Goal: Task Accomplishment & Management: Complete application form

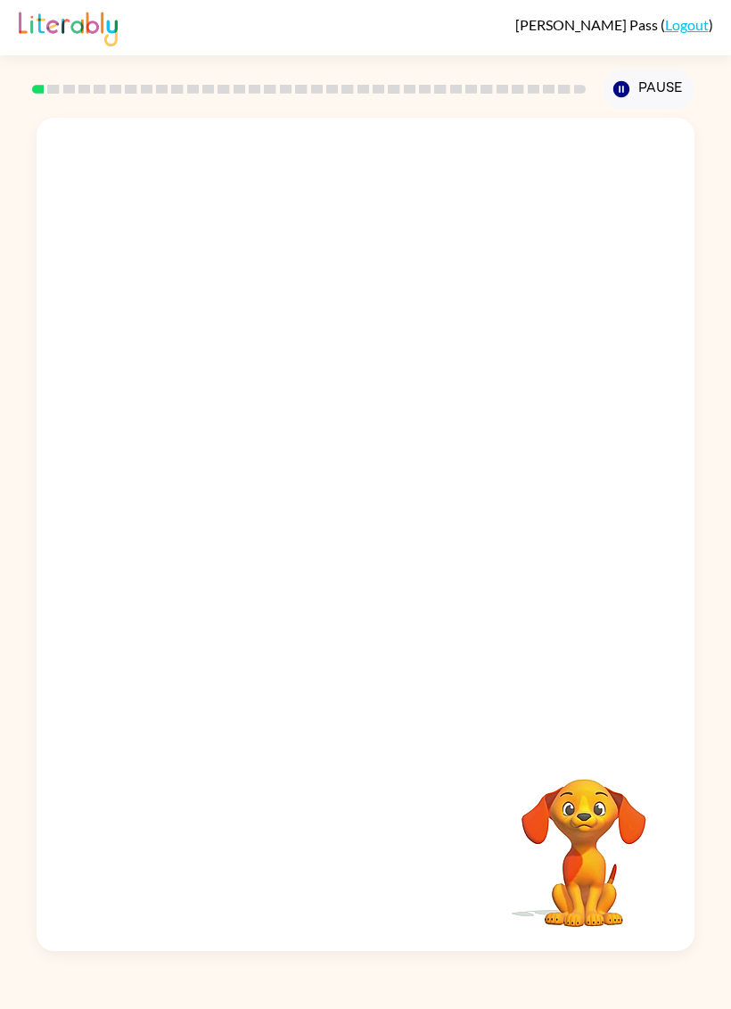
click at [625, 87] on icon "button" at bounding box center [622, 89] width 16 height 16
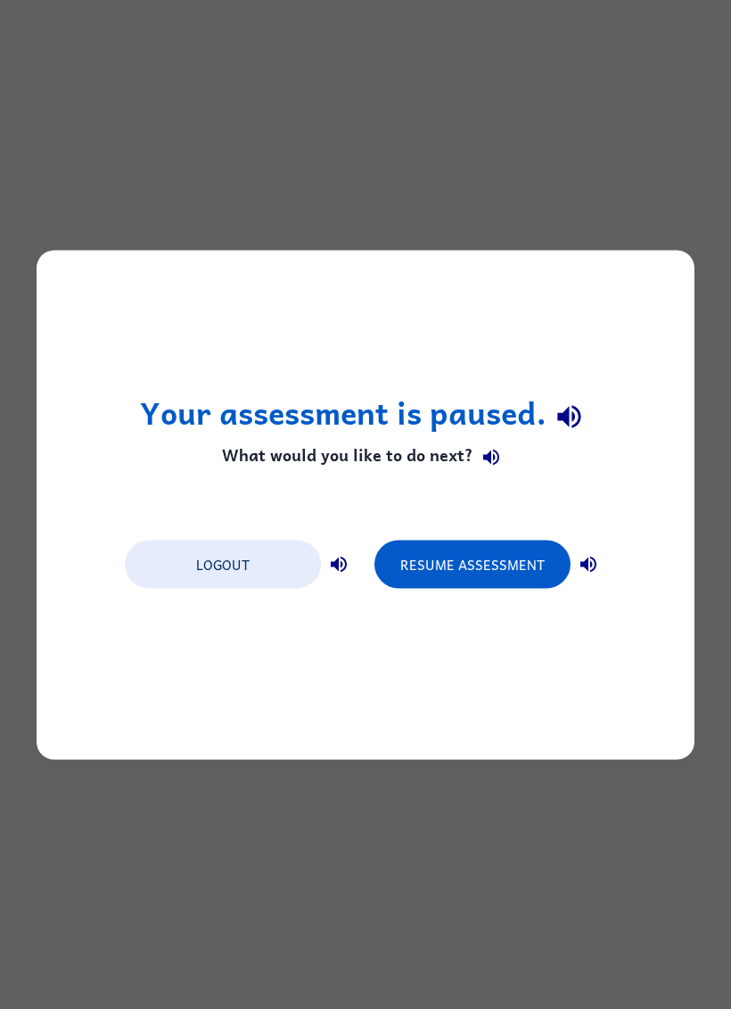
click at [624, 87] on div "Your assessment is paused. What would you like to do next? Logout Resume Assess…" at bounding box center [365, 504] width 731 height 1009
click at [501, 579] on button "Resume Assessment" at bounding box center [473, 564] width 196 height 48
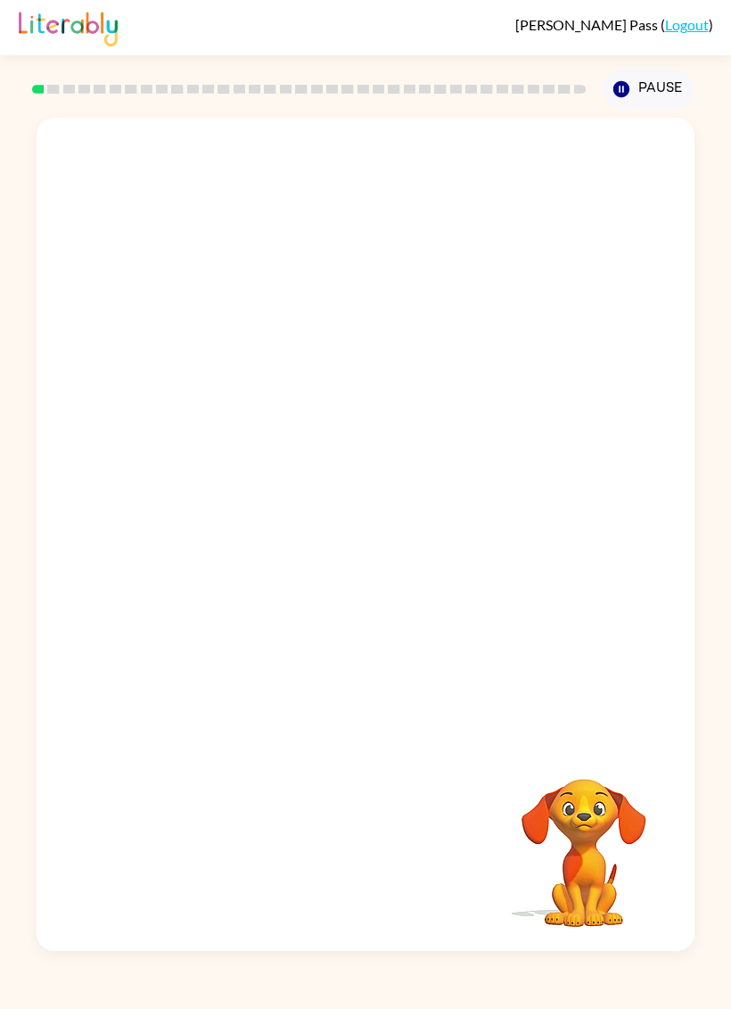
click at [644, 86] on button "Pause Pause" at bounding box center [649, 89] width 92 height 41
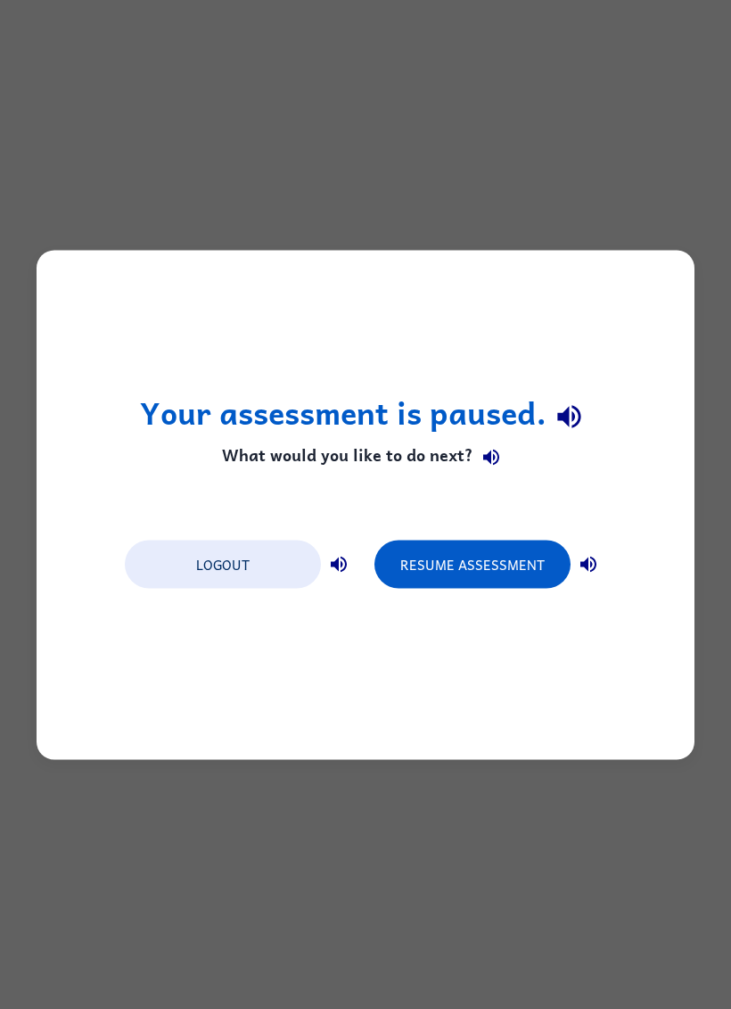
click at [495, 563] on button "Resume Assessment" at bounding box center [473, 564] width 196 height 48
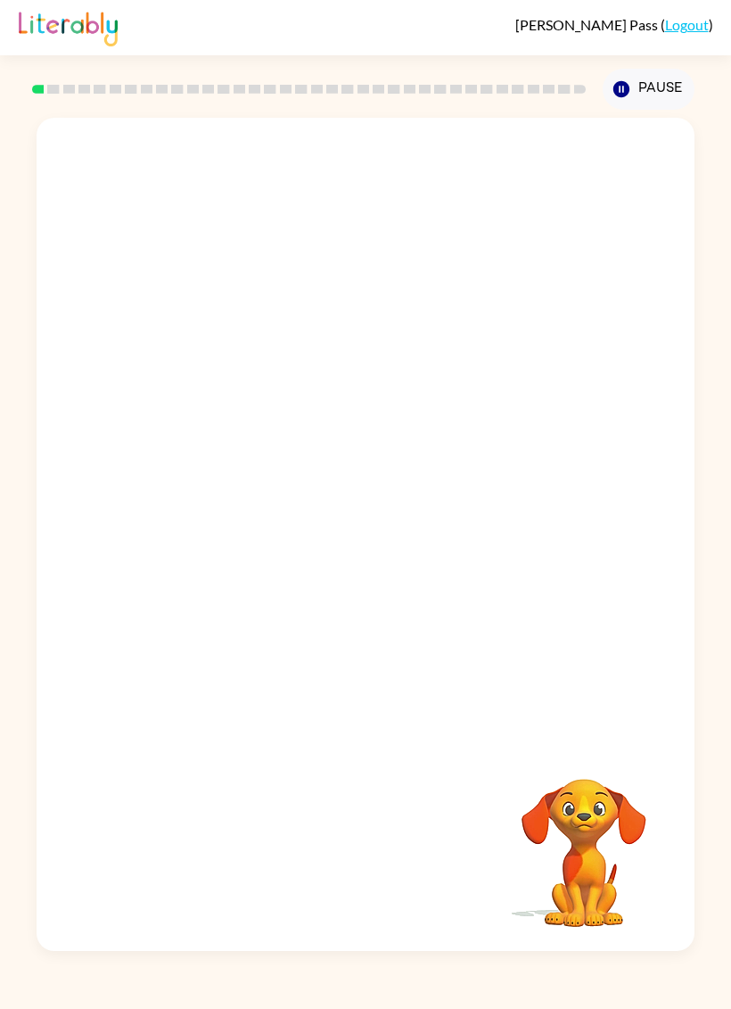
click at [564, 698] on div at bounding box center [366, 429] width 658 height 623
click at [582, 756] on video "Your browser must support playing .mp4 files to use Literably. Please try using…" at bounding box center [584, 840] width 178 height 178
click at [589, 838] on video "Your browser must support playing .mp4 files to use Literably. Please try using…" at bounding box center [584, 840] width 178 height 178
click at [599, 804] on video "Your browser must support playing .mp4 files to use Literably. Please try using…" at bounding box center [584, 840] width 178 height 178
click at [62, 80] on div at bounding box center [309, 89] width 566 height 62
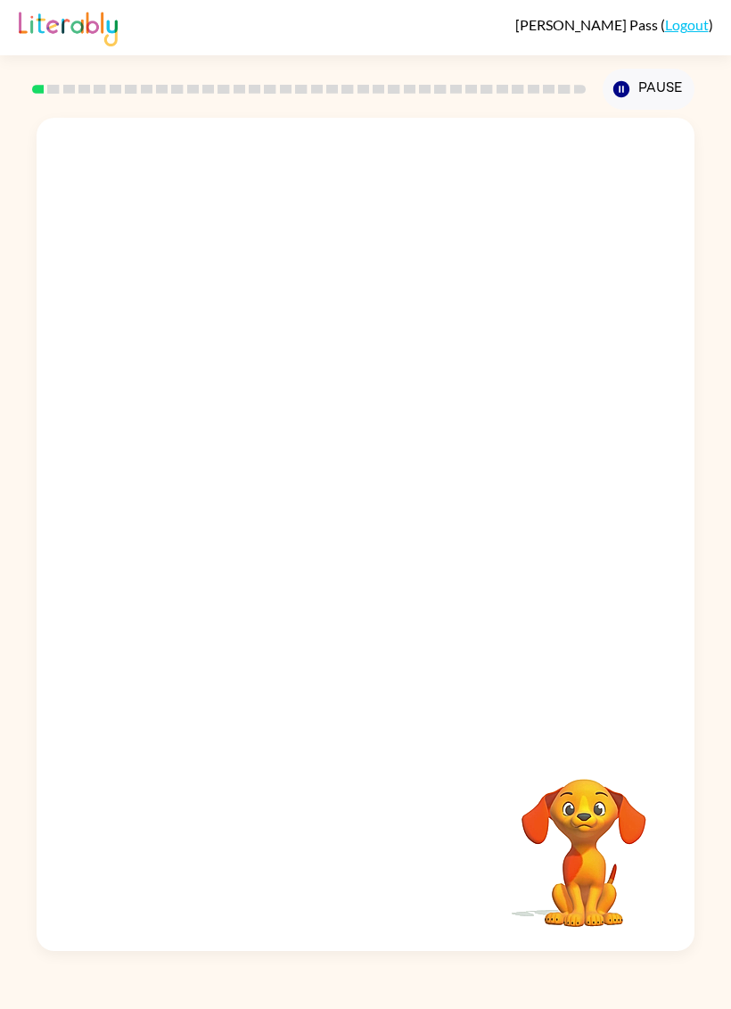
click at [62, 80] on div at bounding box center [309, 89] width 566 height 62
click at [53, 95] on div at bounding box center [309, 89] width 566 height 62
click at [573, 866] on video "Your browser must support playing .mp4 files to use Literably. Please try using…" at bounding box center [584, 840] width 178 height 178
click at [590, 818] on video "Your browser must support playing .mp4 files to use Literably. Please try using…" at bounding box center [584, 840] width 178 height 178
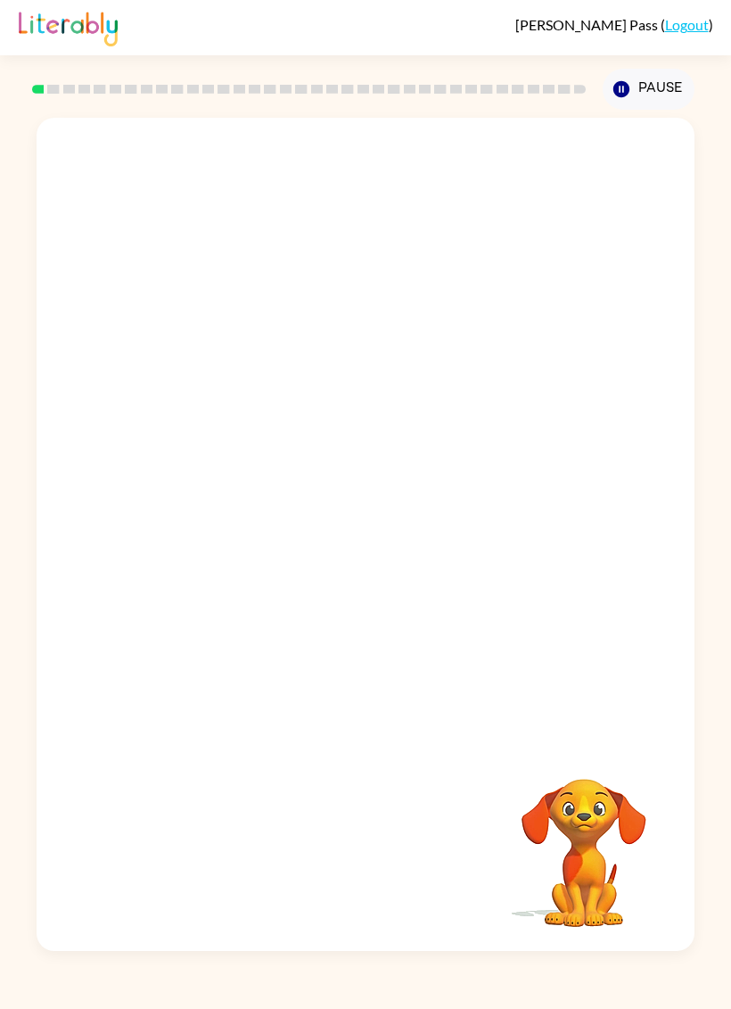
click at [588, 837] on video "Your browser must support playing .mp4 files to use Literably. Please try using…" at bounding box center [584, 840] width 178 height 178
click at [640, 110] on button "Pause Pause" at bounding box center [649, 89] width 92 height 41
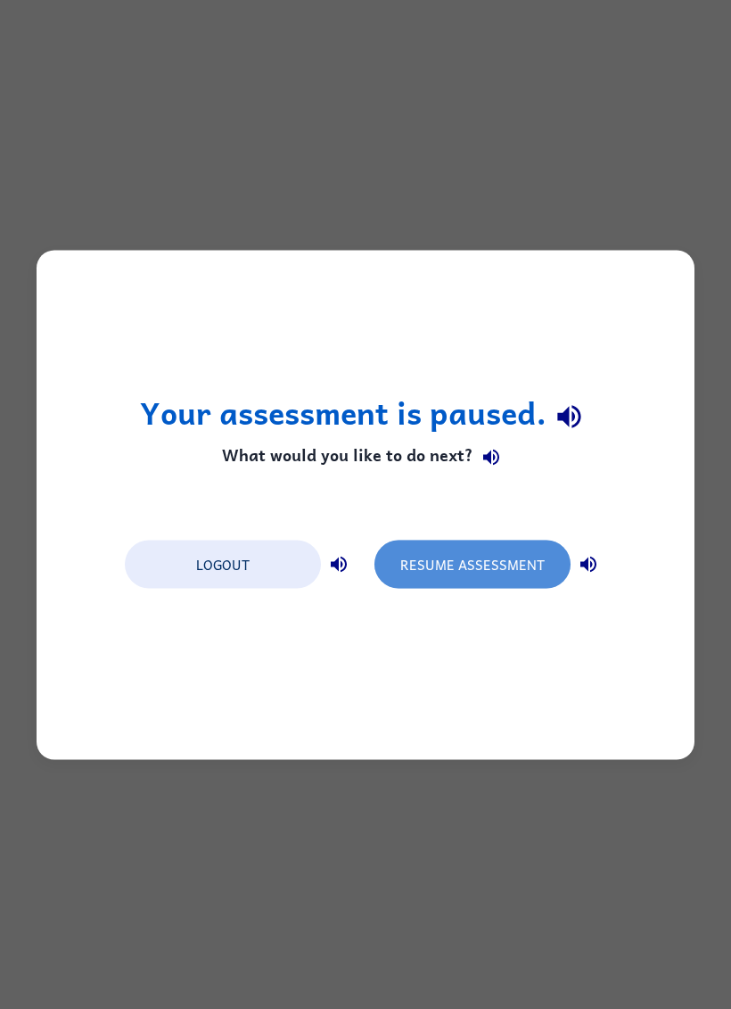
click at [522, 568] on button "Resume Assessment" at bounding box center [473, 564] width 196 height 48
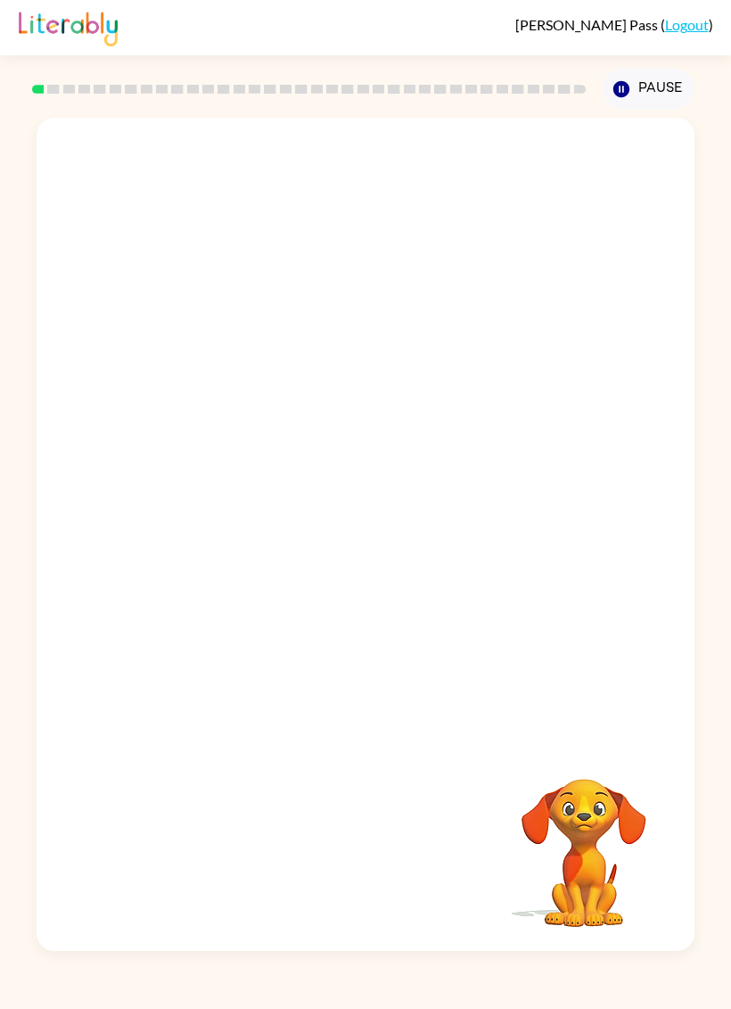
click at [625, 95] on icon "button" at bounding box center [622, 89] width 16 height 16
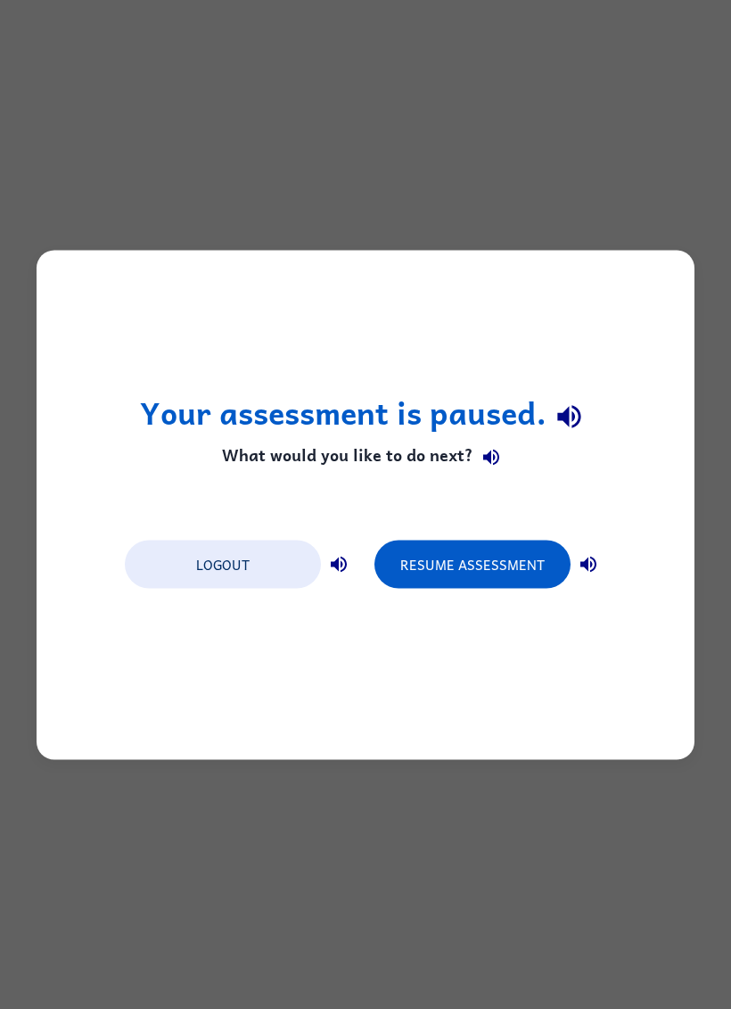
click at [490, 577] on button "Resume Assessment" at bounding box center [473, 564] width 196 height 48
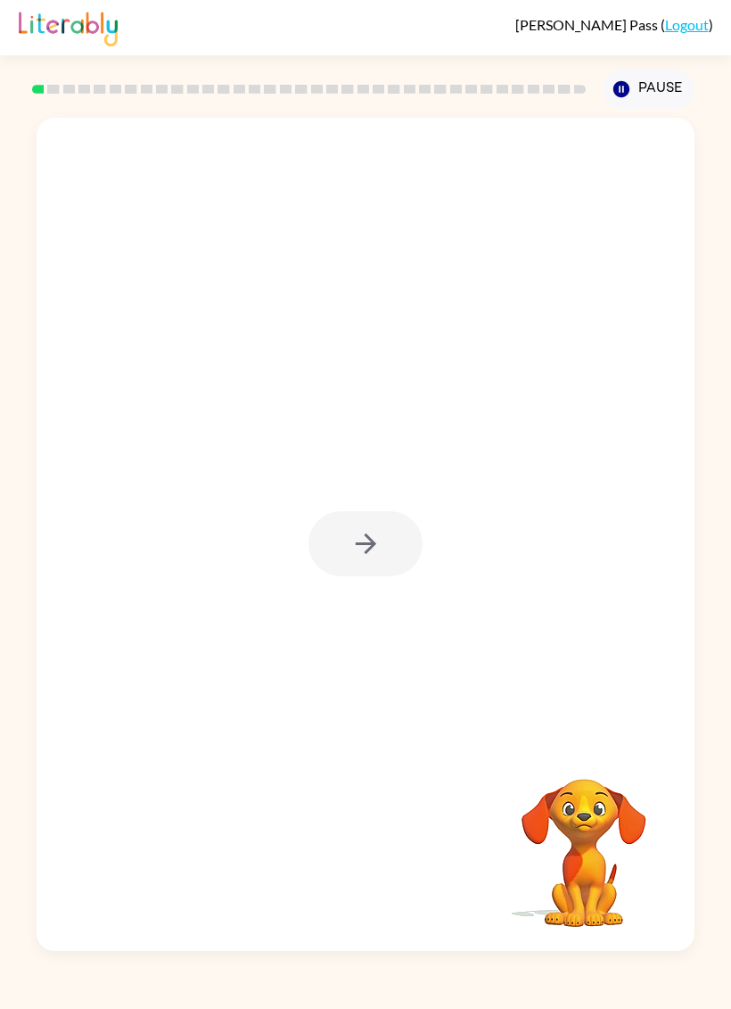
click at [392, 561] on div at bounding box center [366, 543] width 114 height 65
click at [388, 469] on div "Your browser must support playing .mp4 files to use Literably. Please try using…" at bounding box center [366, 534] width 658 height 833
click at [456, 566] on div "Your browser must support playing .mp4 files to use Literably. Please try using…" at bounding box center [366, 534] width 658 height 833
click at [410, 573] on div "Your browser must support playing .mp4 files to use Literably. Please try using…" at bounding box center [366, 534] width 658 height 833
click at [649, 78] on button "Pause Pause" at bounding box center [649, 89] width 92 height 41
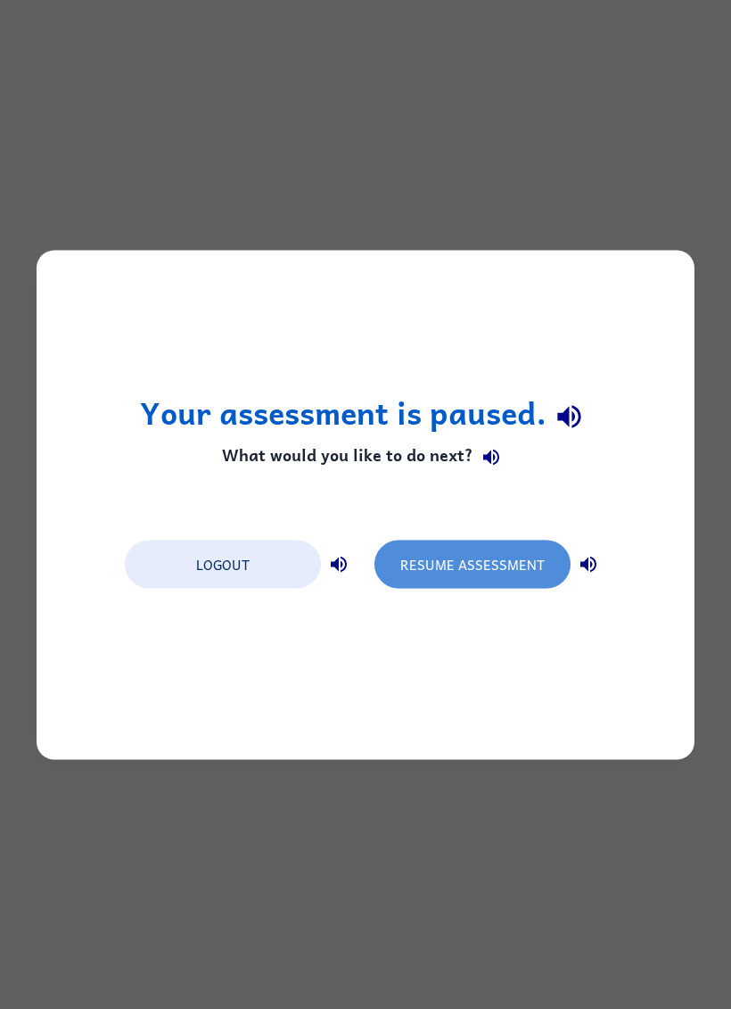
click at [530, 556] on button "Resume Assessment" at bounding box center [473, 564] width 196 height 48
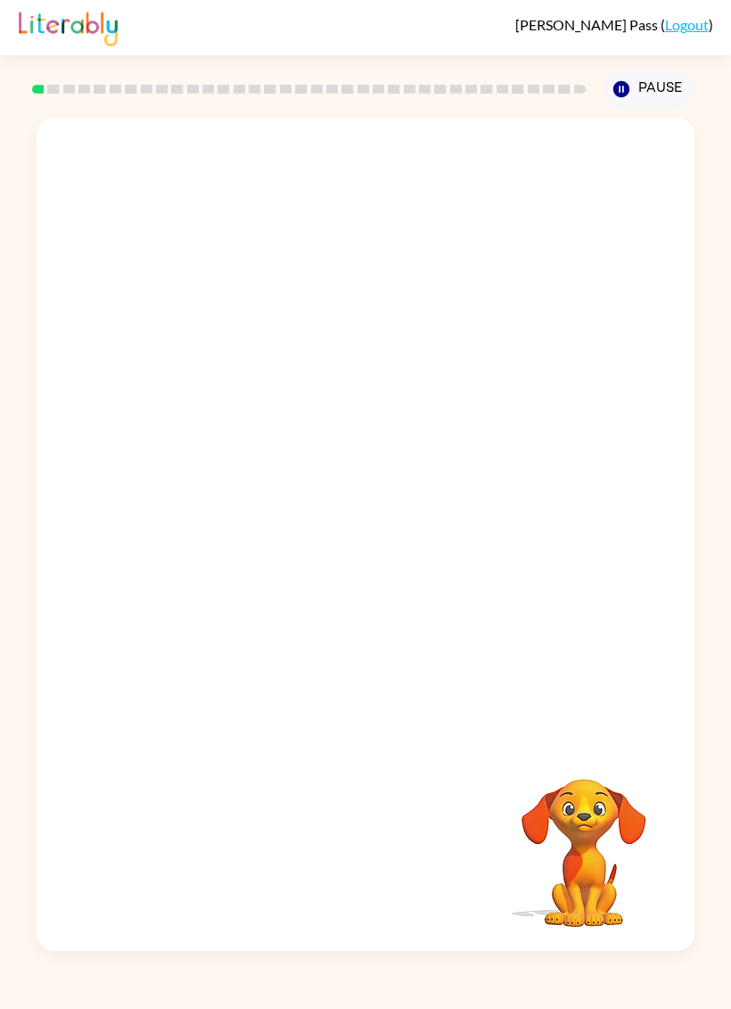
click at [645, 95] on button "Pause Pause" at bounding box center [649, 89] width 92 height 41
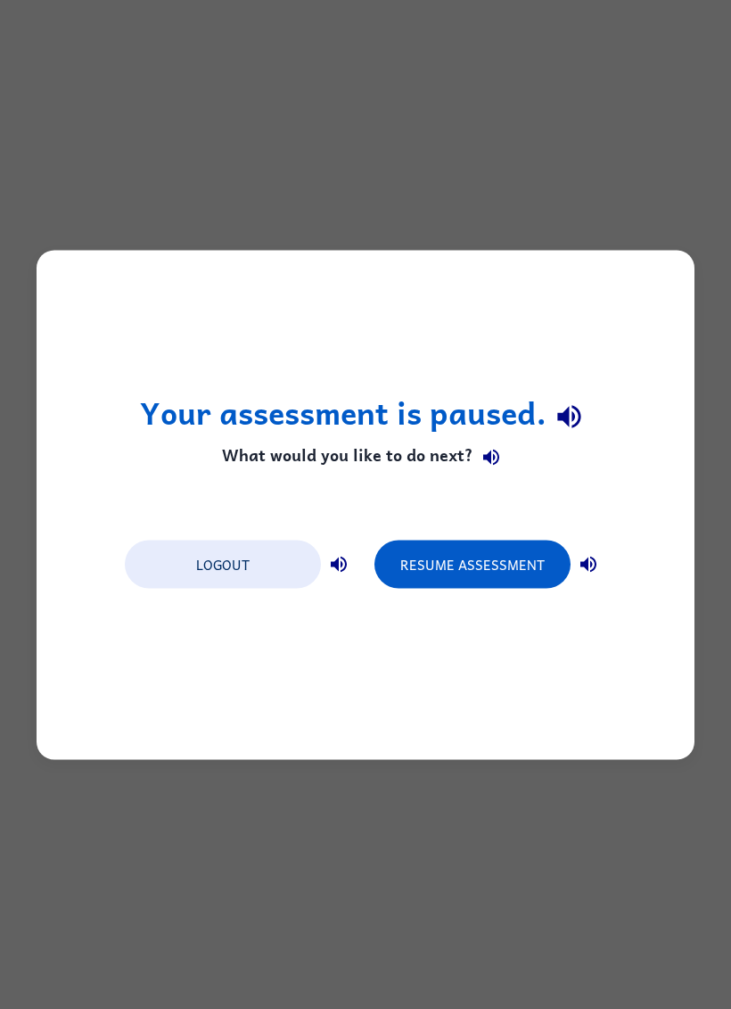
click at [519, 566] on button "Resume Assessment" at bounding box center [473, 564] width 196 height 48
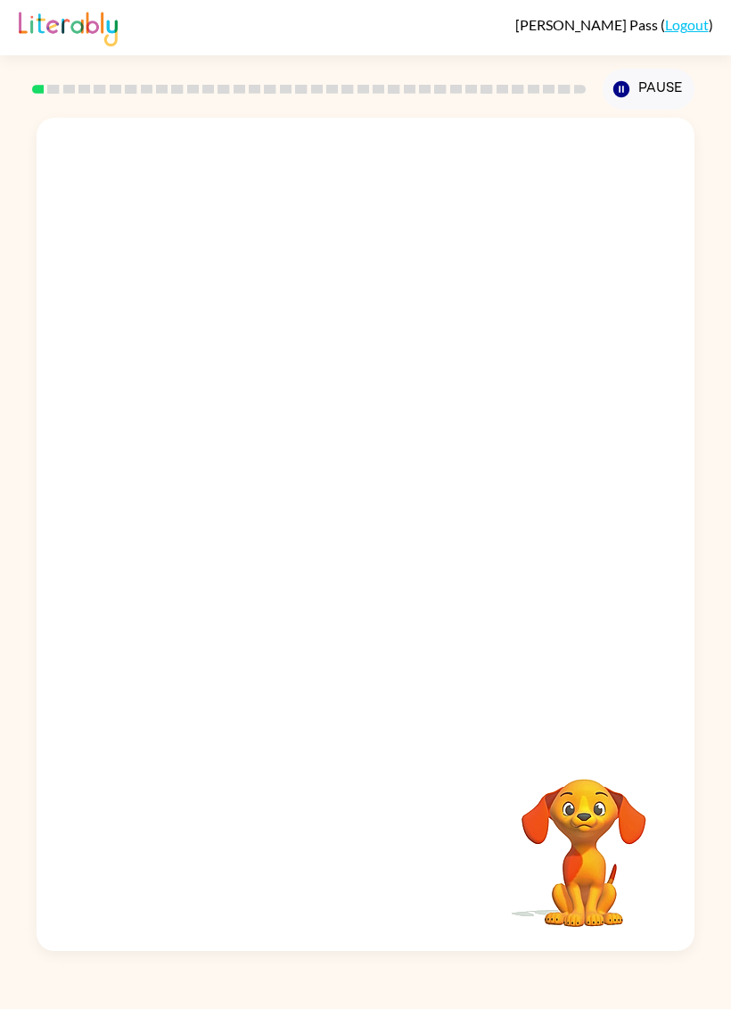
click at [604, 809] on video "Your browser must support playing .mp4 files to use Literably. Please try using…" at bounding box center [584, 840] width 178 height 178
click at [642, 89] on button "Pause Pause" at bounding box center [649, 89] width 92 height 41
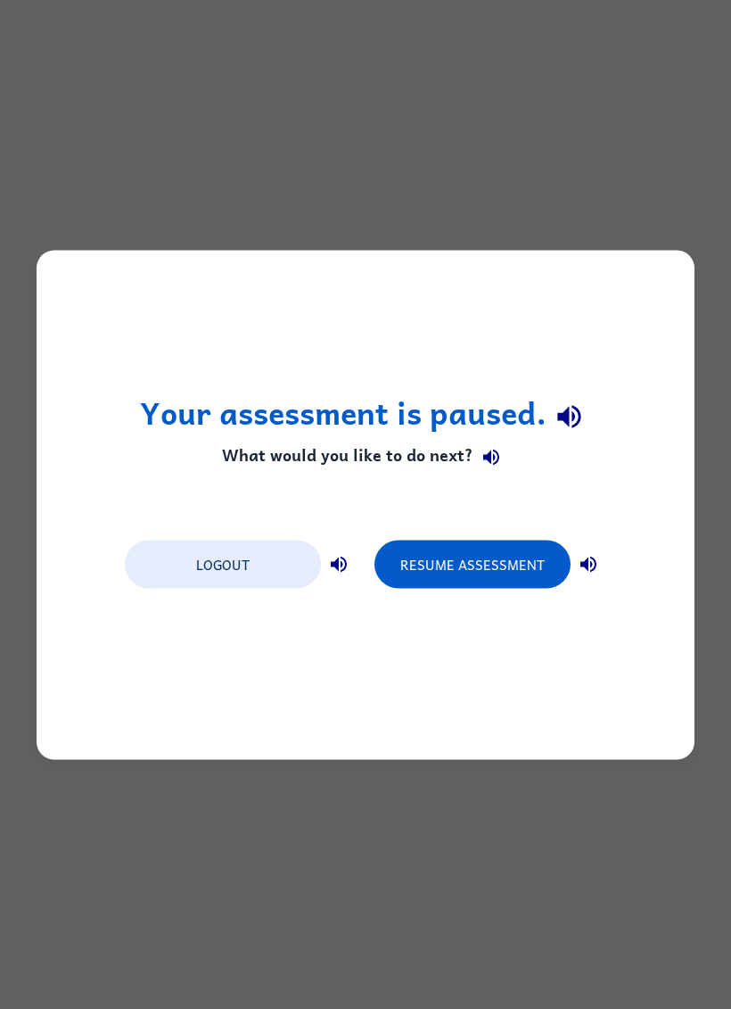
click at [447, 570] on button "Resume Assessment" at bounding box center [473, 564] width 196 height 48
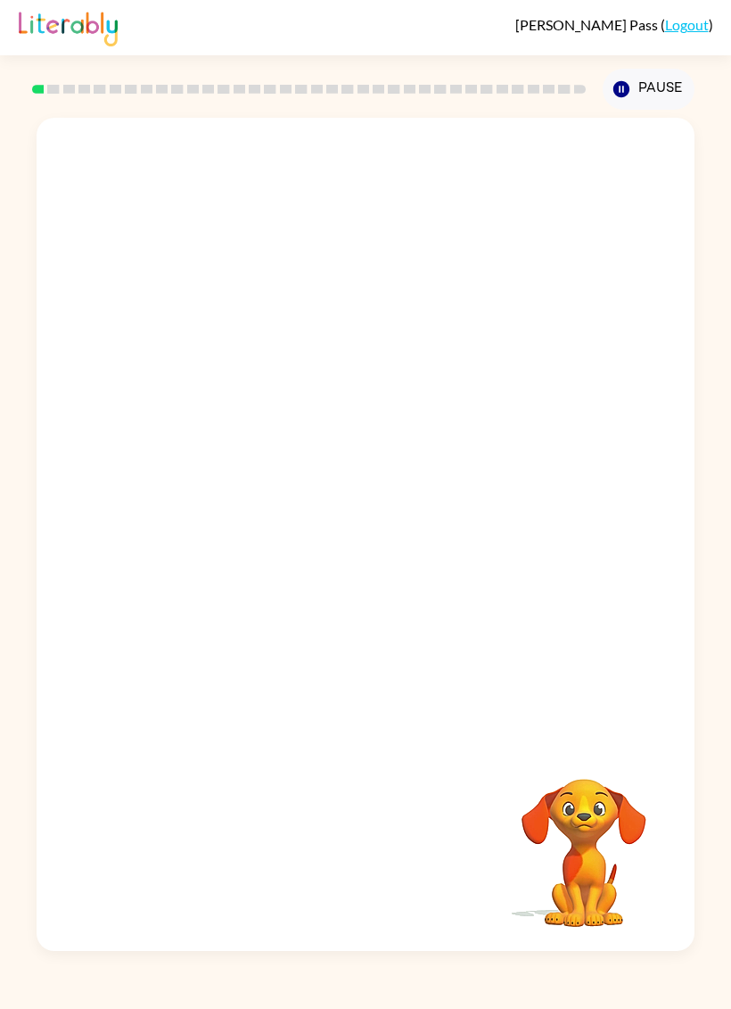
click at [660, 80] on button "Pause Pause" at bounding box center [649, 89] width 92 height 41
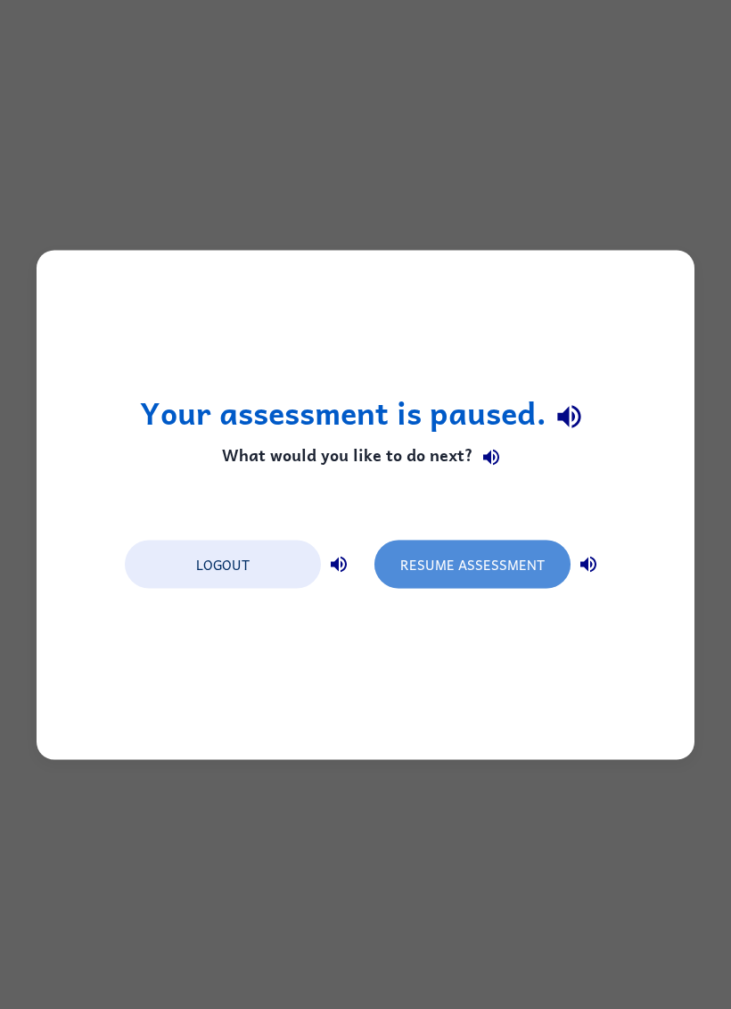
click at [451, 552] on button "Resume Assessment" at bounding box center [473, 564] width 196 height 48
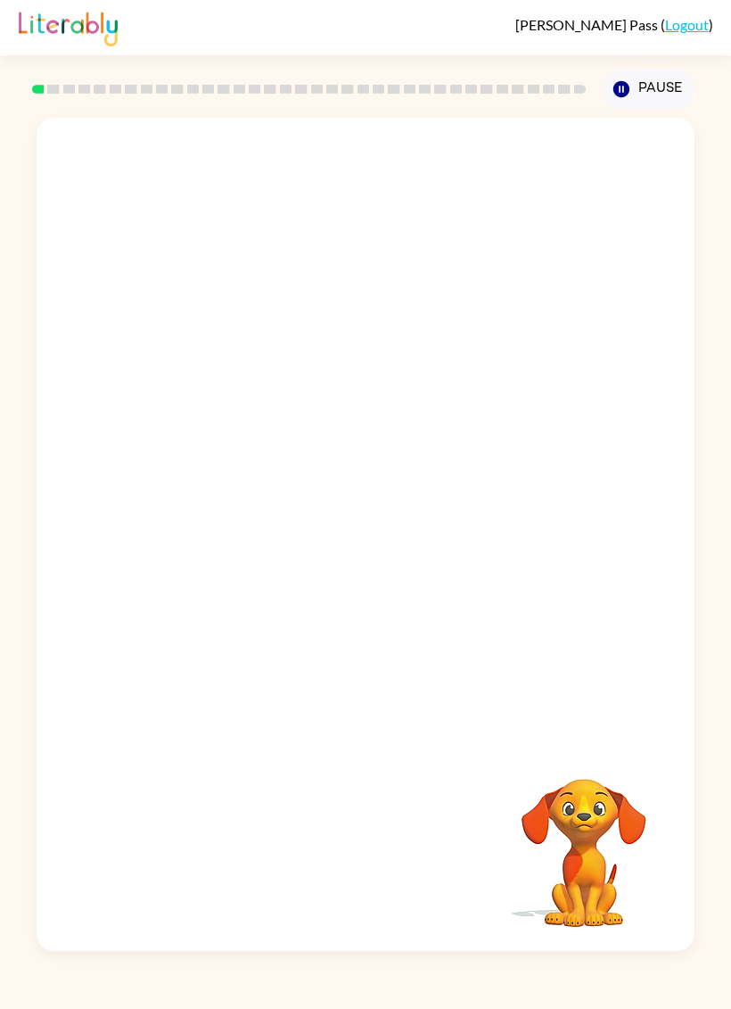
click at [620, 884] on video "Your browser must support playing .mp4 files to use Literably. Please try using…" at bounding box center [584, 840] width 178 height 178
click at [415, 594] on div at bounding box center [366, 429] width 658 height 623
click at [371, 555] on div at bounding box center [366, 543] width 114 height 65
click at [384, 540] on div at bounding box center [366, 543] width 114 height 65
click at [373, 553] on div at bounding box center [366, 543] width 114 height 65
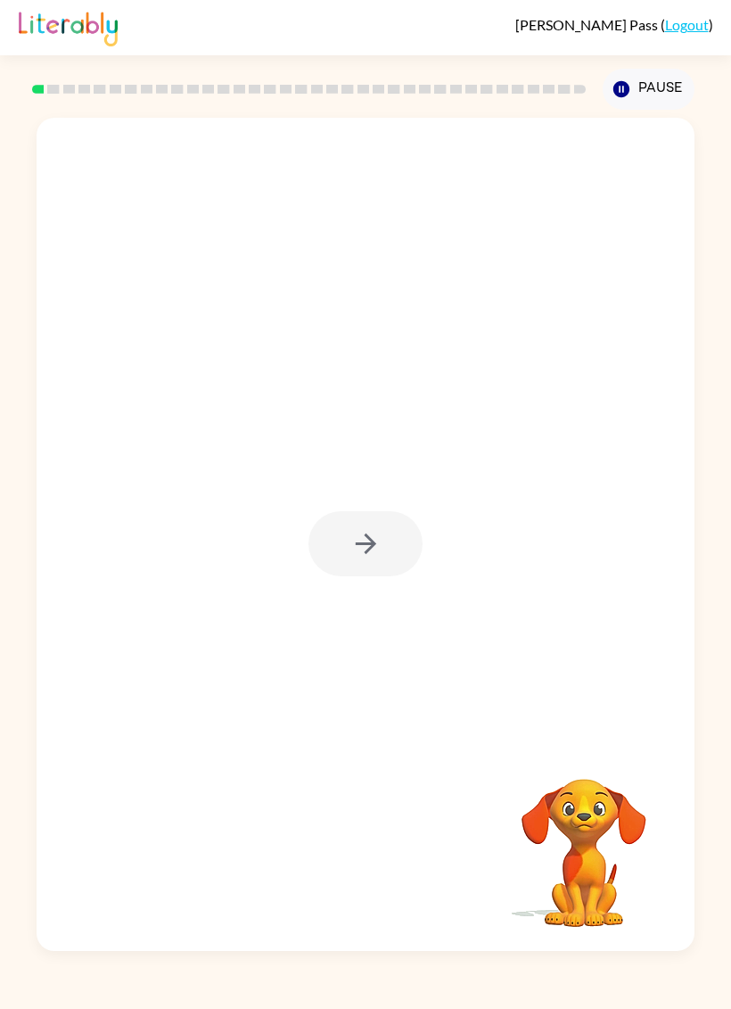
click at [373, 553] on div at bounding box center [366, 543] width 114 height 65
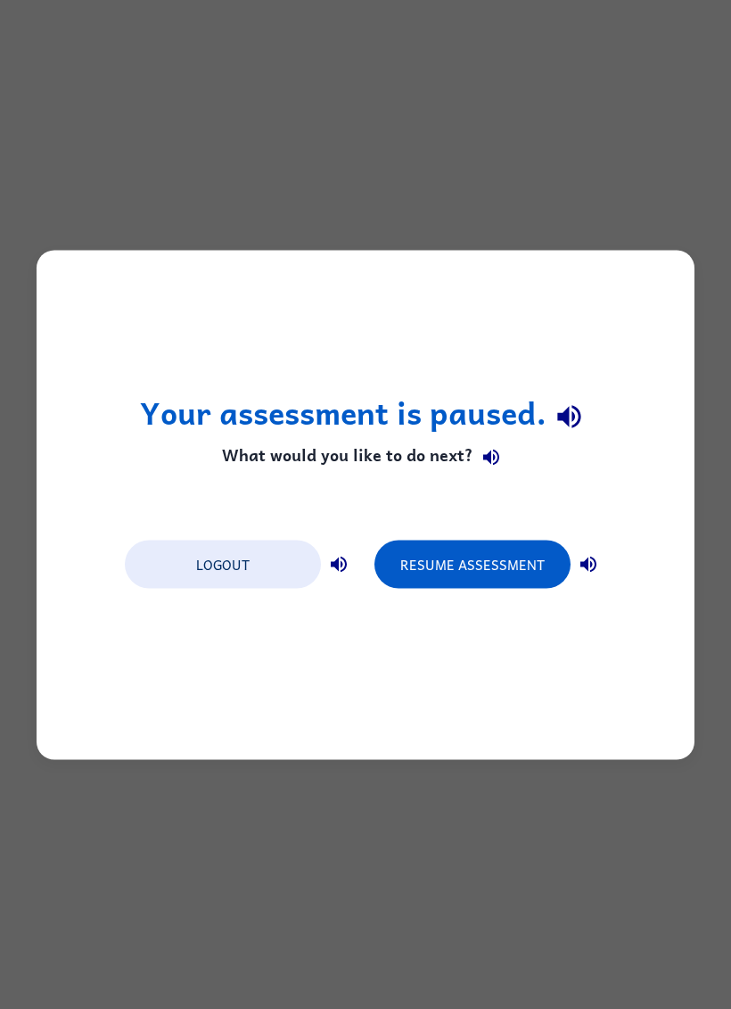
click at [514, 561] on button "Resume Assessment" at bounding box center [473, 564] width 196 height 48
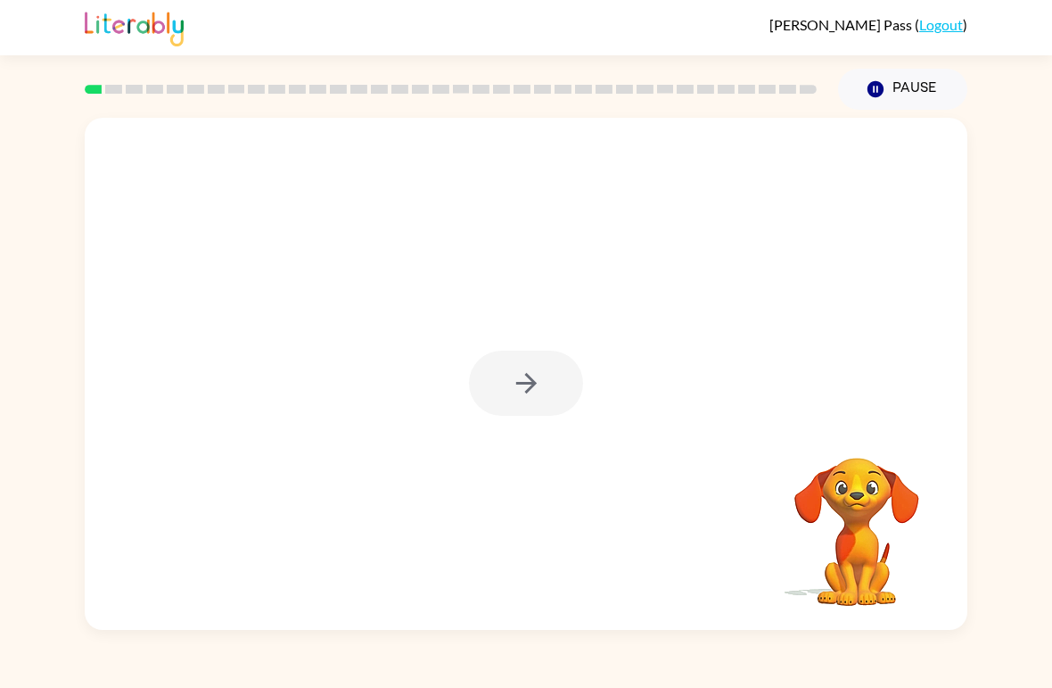
click at [730, 529] on video "Your browser must support playing .mp4 files to use Literably. Please try using…" at bounding box center [857, 519] width 178 height 178
click at [534, 393] on div at bounding box center [526, 383] width 114 height 65
click at [535, 379] on div at bounding box center [526, 383] width 114 height 65
click at [730, 448] on video "Your browser must support playing .mp4 files to use Literably. Please try using…" at bounding box center [857, 519] width 178 height 178
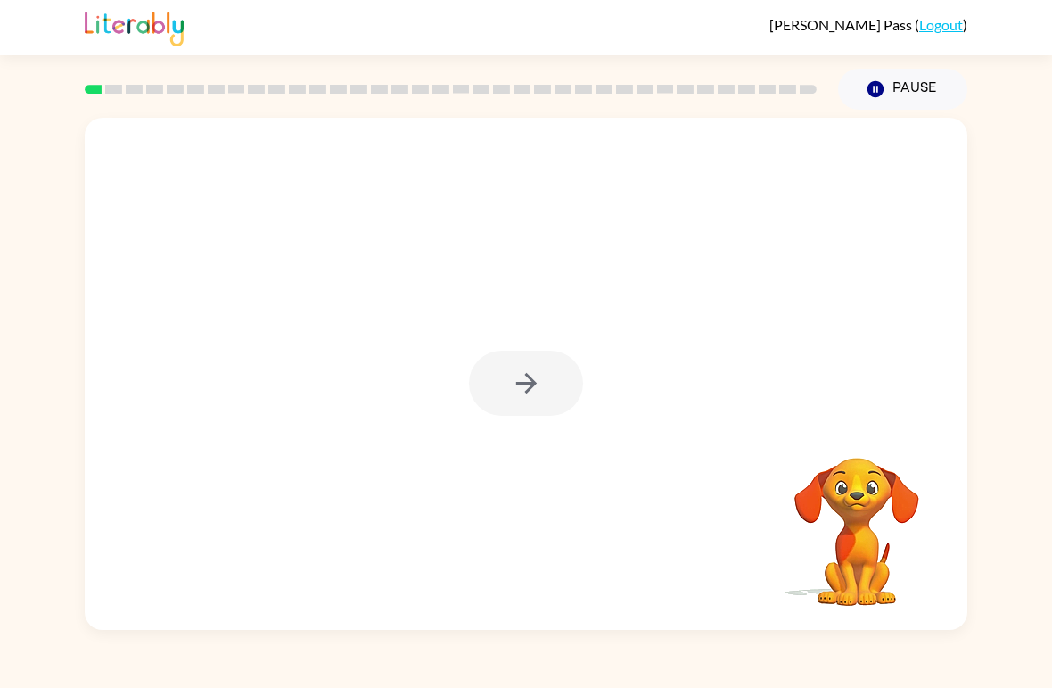
click at [730, 459] on video "Your browser must support playing .mp4 files to use Literably. Please try using…" at bounding box center [857, 519] width 178 height 178
click at [536, 389] on icon "button" at bounding box center [526, 382] width 31 height 31
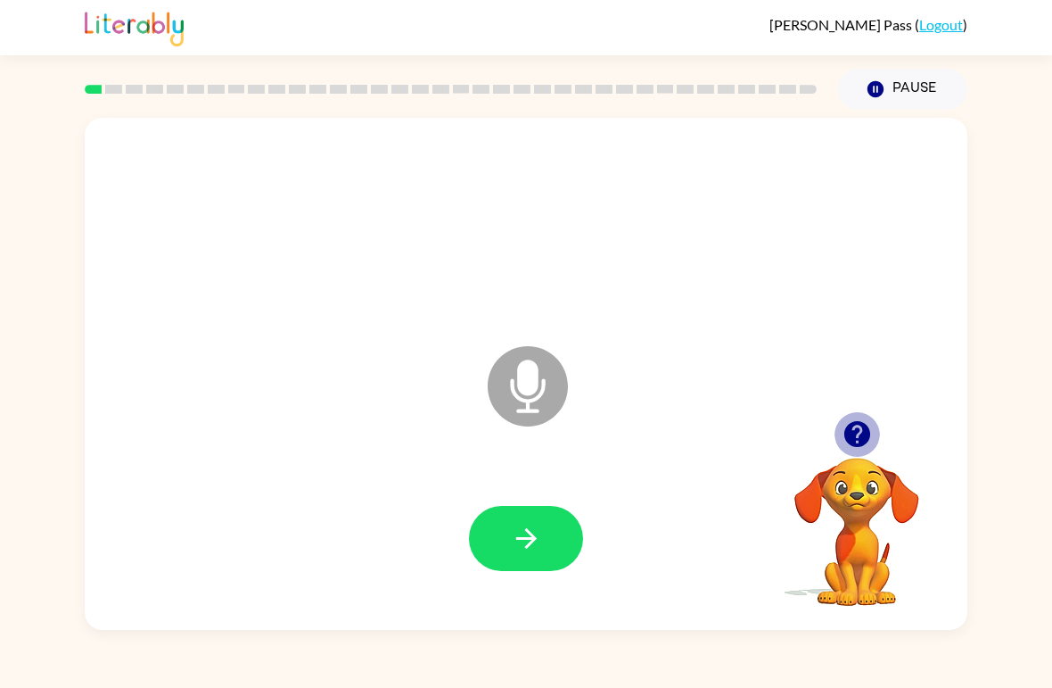
click at [730, 417] on button "button" at bounding box center [857, 433] width 45 height 45
click at [544, 532] on button "button" at bounding box center [526, 538] width 114 height 65
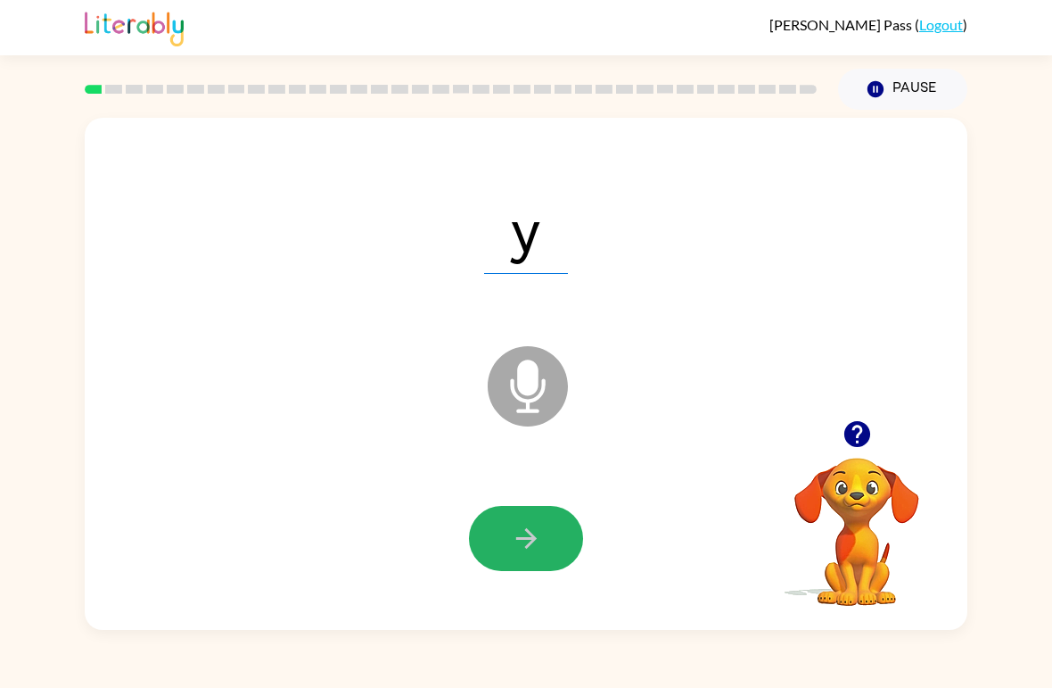
click at [539, 544] on icon "button" at bounding box center [526, 538] width 31 height 31
click at [525, 549] on icon "button" at bounding box center [526, 538] width 31 height 31
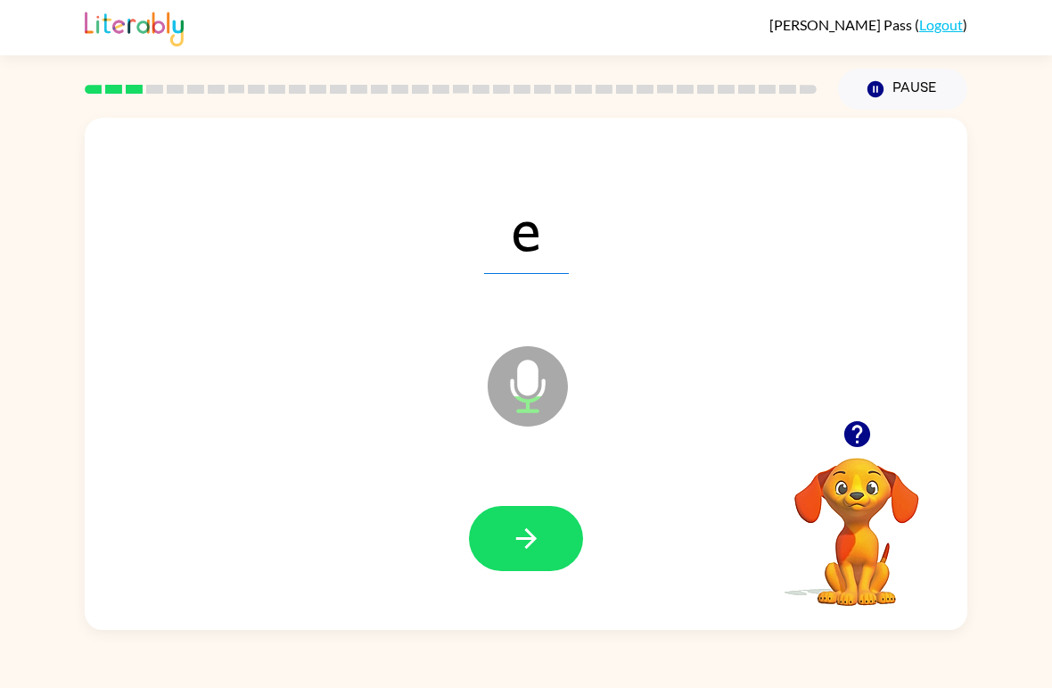
click at [551, 528] on button "button" at bounding box center [526, 538] width 114 height 65
click at [567, 536] on button "button" at bounding box center [526, 538] width 114 height 65
click at [537, 530] on icon "button" at bounding box center [526, 538] width 31 height 31
click at [540, 565] on button "button" at bounding box center [526, 538] width 114 height 65
click at [541, 541] on icon "button" at bounding box center [526, 538] width 31 height 31
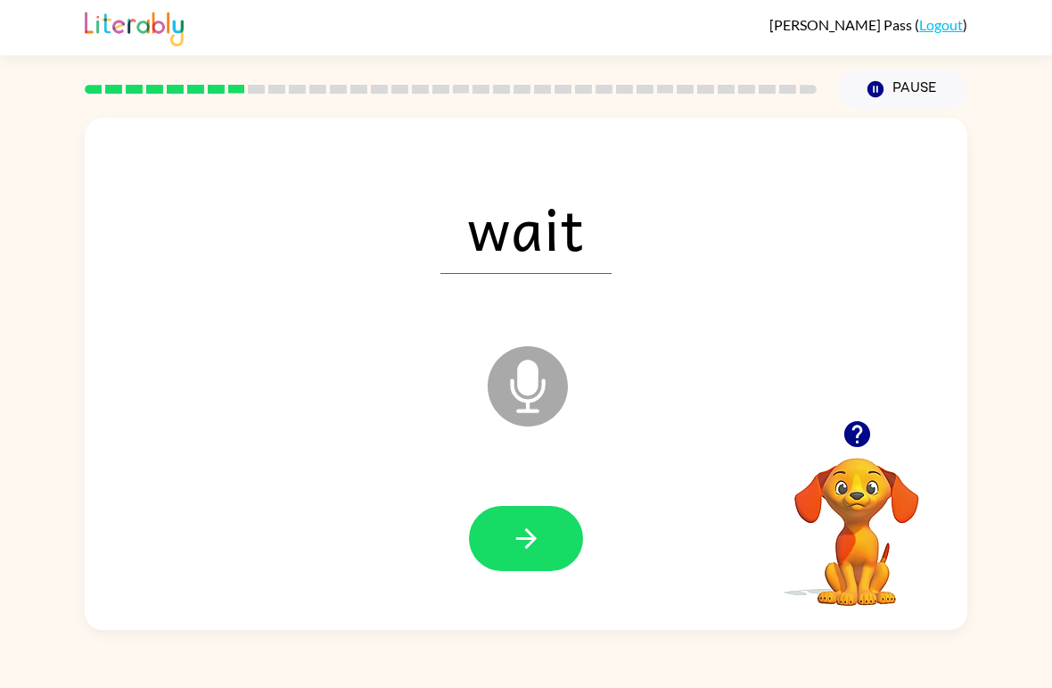
click at [529, 544] on icon "button" at bounding box center [526, 538] width 21 height 21
click at [558, 532] on button "button" at bounding box center [526, 538] width 114 height 65
click at [543, 521] on button "button" at bounding box center [526, 538] width 114 height 65
click at [546, 534] on button "button" at bounding box center [526, 538] width 114 height 65
click at [535, 553] on icon "button" at bounding box center [526, 538] width 31 height 31
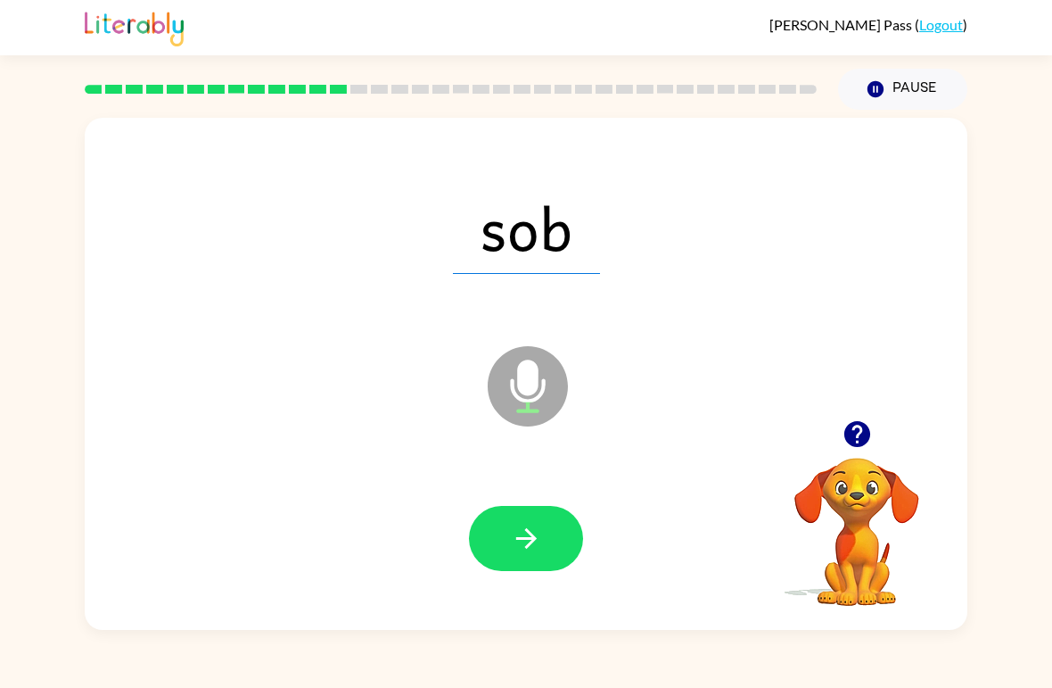
click at [520, 571] on button "button" at bounding box center [526, 538] width 114 height 65
click at [519, 541] on icon "button" at bounding box center [526, 538] width 31 height 31
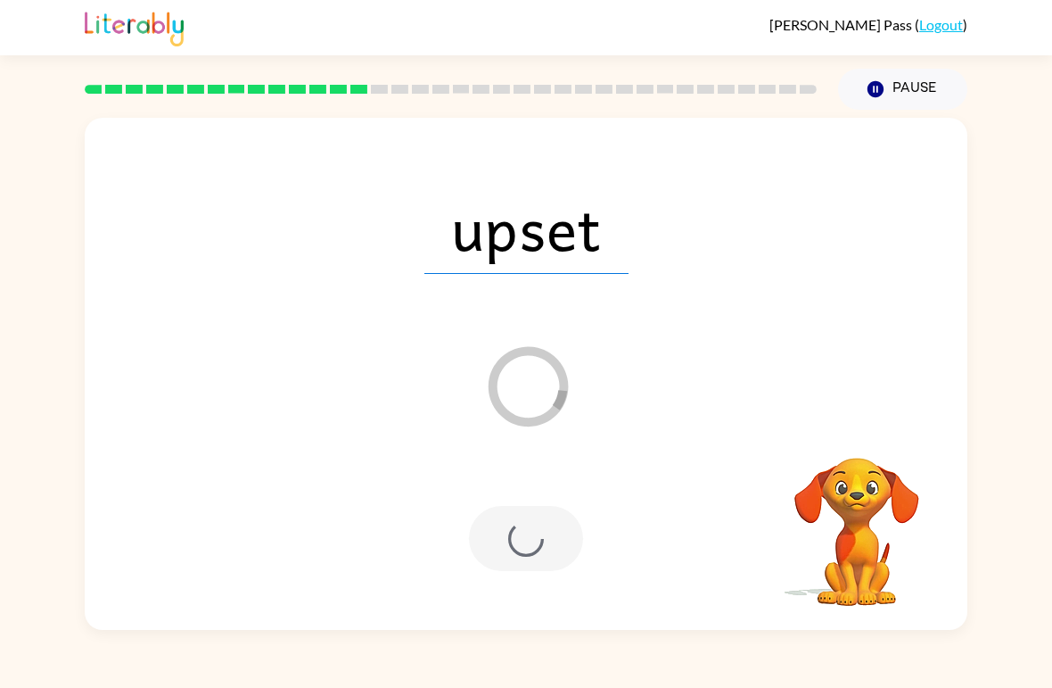
click at [547, 392] on icon "Loader Your response is being sent to our graders" at bounding box center [527, 386] width 107 height 107
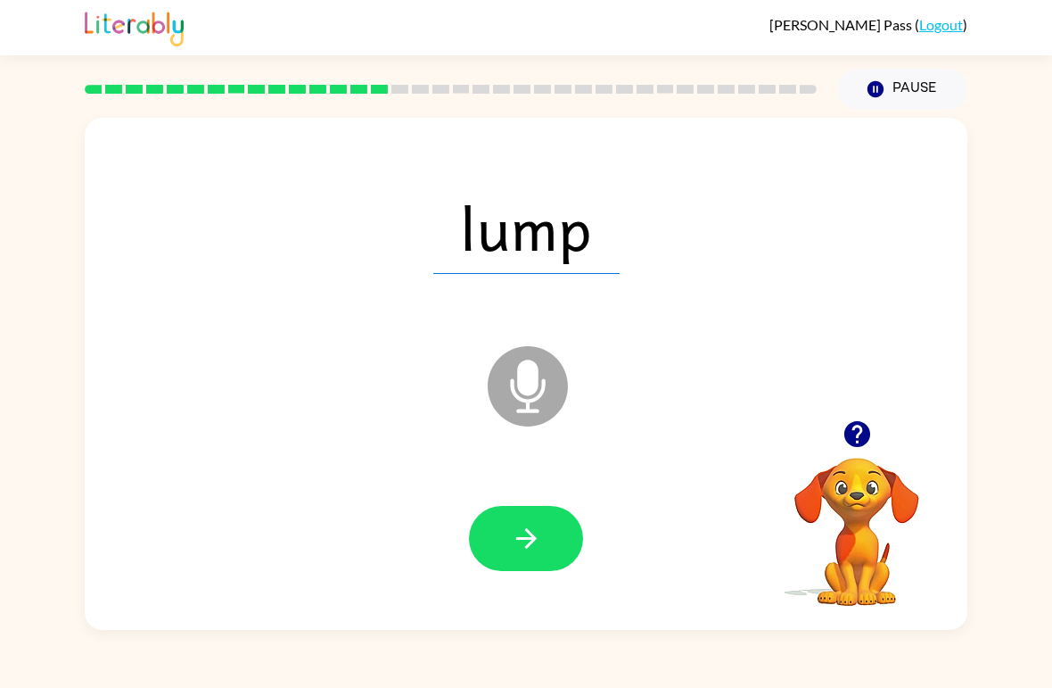
click at [667, 472] on icon "Microphone The Microphone is here when it is your turn to talk" at bounding box center [617, 409] width 268 height 134
click at [546, 539] on button "button" at bounding box center [526, 538] width 114 height 65
click at [537, 546] on icon "button" at bounding box center [526, 538] width 31 height 31
click at [538, 548] on icon "button" at bounding box center [526, 538] width 31 height 31
click at [540, 532] on icon "button" at bounding box center [526, 538] width 31 height 31
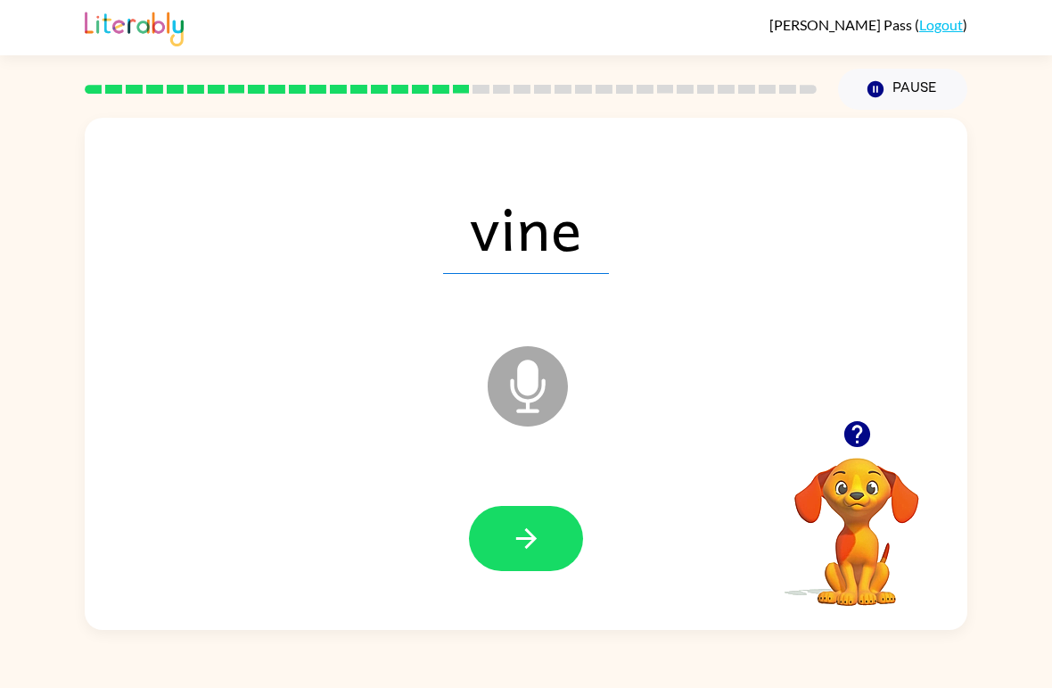
click at [556, 541] on button "button" at bounding box center [526, 538] width 114 height 65
click at [542, 552] on button "button" at bounding box center [526, 538] width 114 height 65
click at [528, 531] on icon "button" at bounding box center [526, 538] width 21 height 21
click at [553, 552] on button "button" at bounding box center [526, 538] width 114 height 65
click at [535, 560] on button "button" at bounding box center [526, 538] width 114 height 65
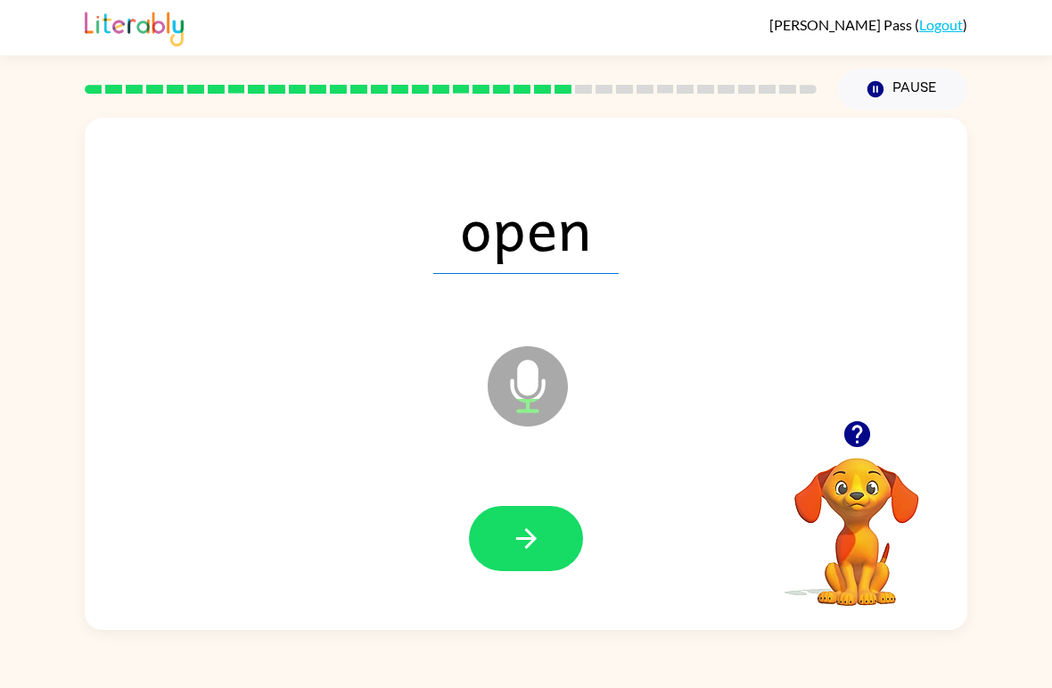
click at [547, 541] on button "button" at bounding box center [526, 538] width 114 height 65
click at [526, 541] on icon "button" at bounding box center [526, 538] width 31 height 31
click at [531, 524] on icon "button" at bounding box center [526, 538] width 31 height 31
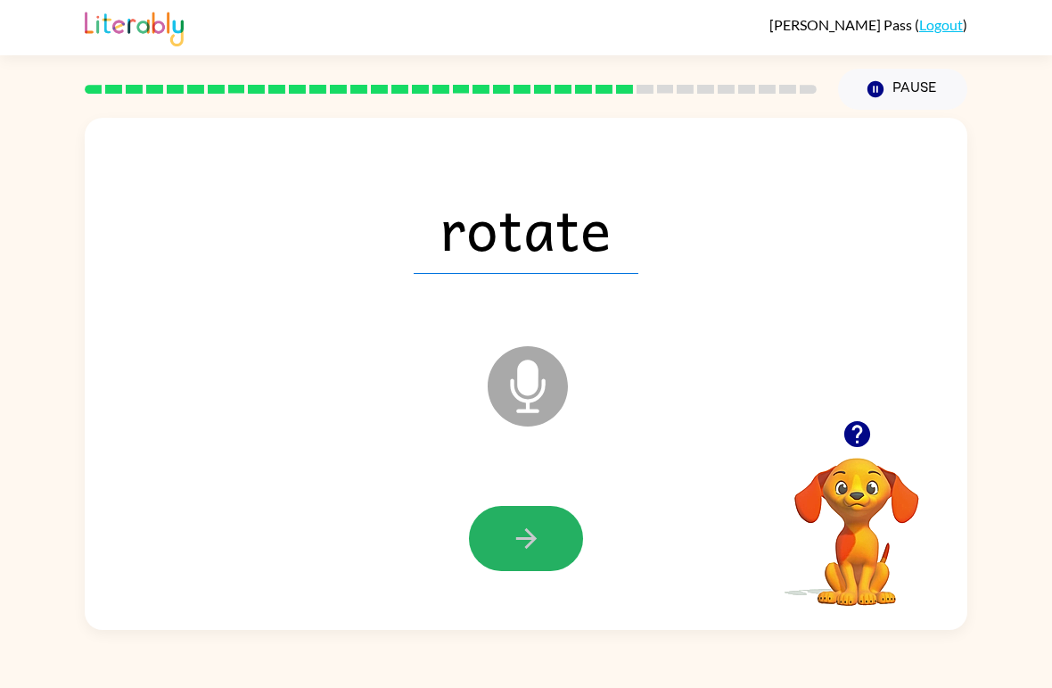
click at [548, 548] on button "button" at bounding box center [526, 538] width 114 height 65
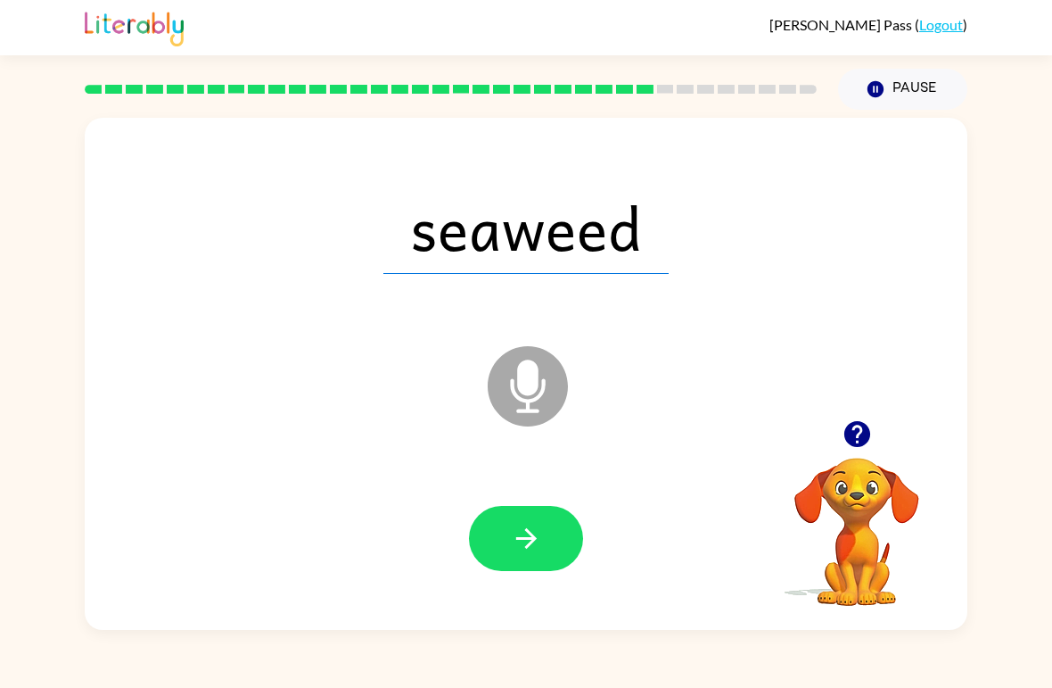
click at [550, 548] on button "button" at bounding box center [526, 538] width 114 height 65
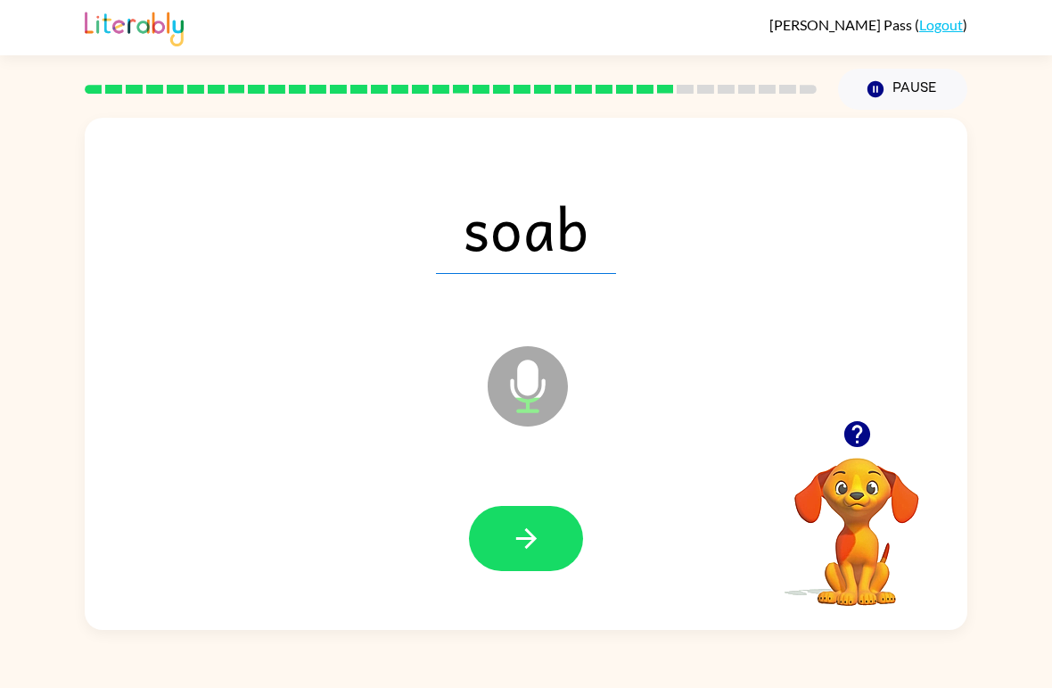
click at [544, 549] on button "button" at bounding box center [526, 538] width 114 height 65
click at [546, 519] on button "button" at bounding box center [526, 538] width 114 height 65
click at [550, 533] on button "button" at bounding box center [526, 538] width 114 height 65
click at [554, 522] on button "button" at bounding box center [526, 538] width 114 height 65
click at [549, 539] on button "button" at bounding box center [526, 538] width 114 height 65
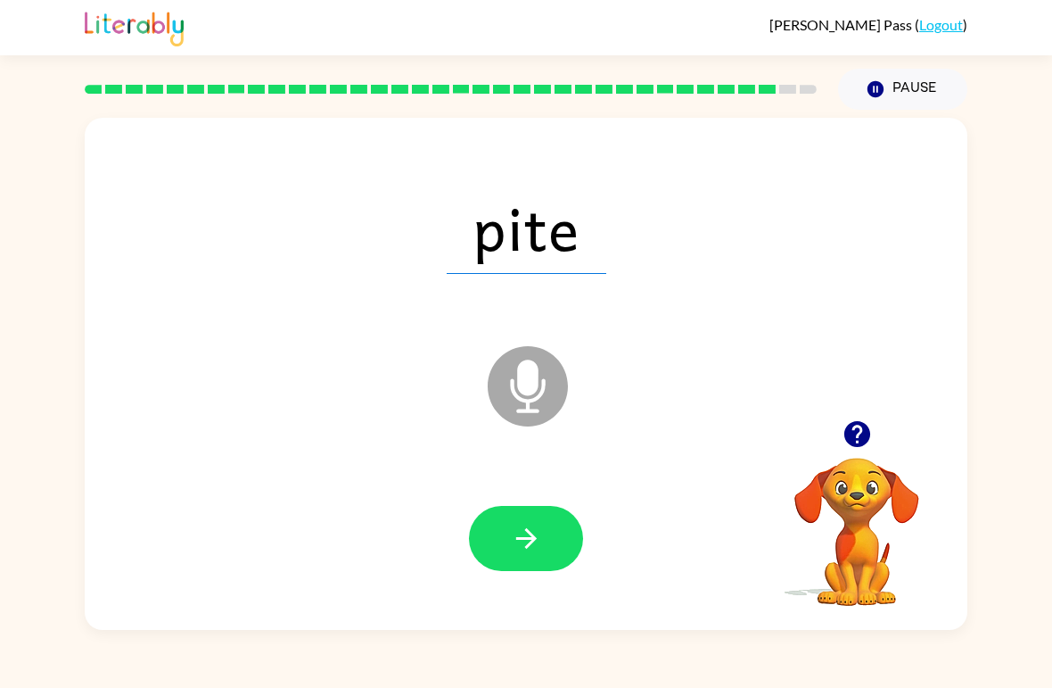
click at [522, 543] on icon "button" at bounding box center [526, 538] width 31 height 31
click at [544, 524] on button "button" at bounding box center [526, 538] width 114 height 65
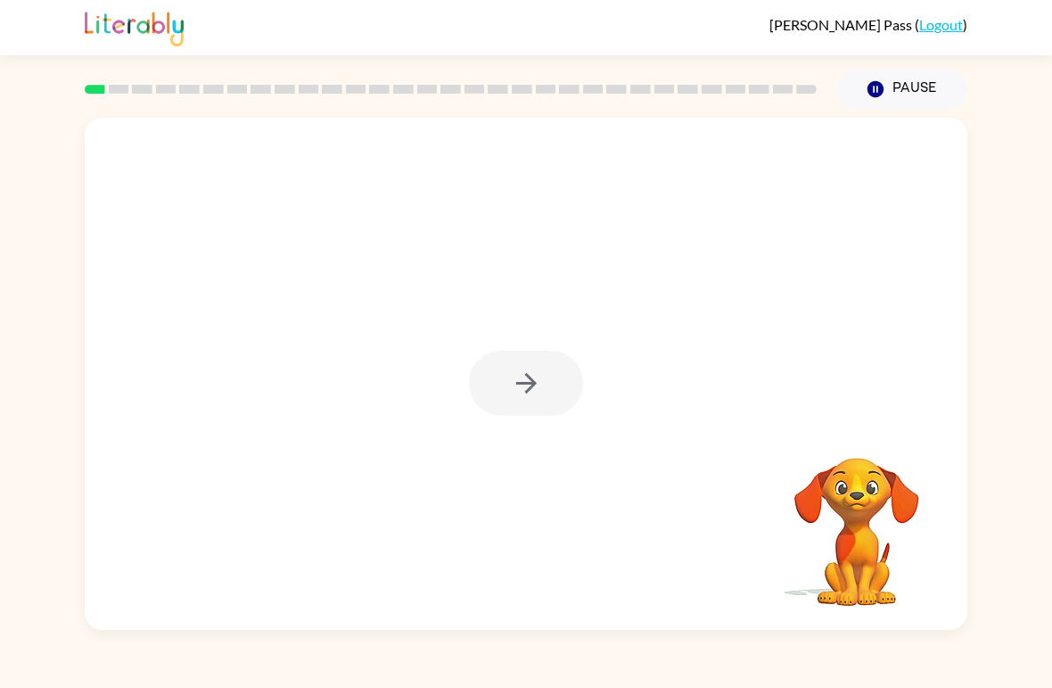
click at [560, 396] on div at bounding box center [526, 383] width 114 height 65
click at [503, 380] on button "button" at bounding box center [526, 383] width 114 height 65
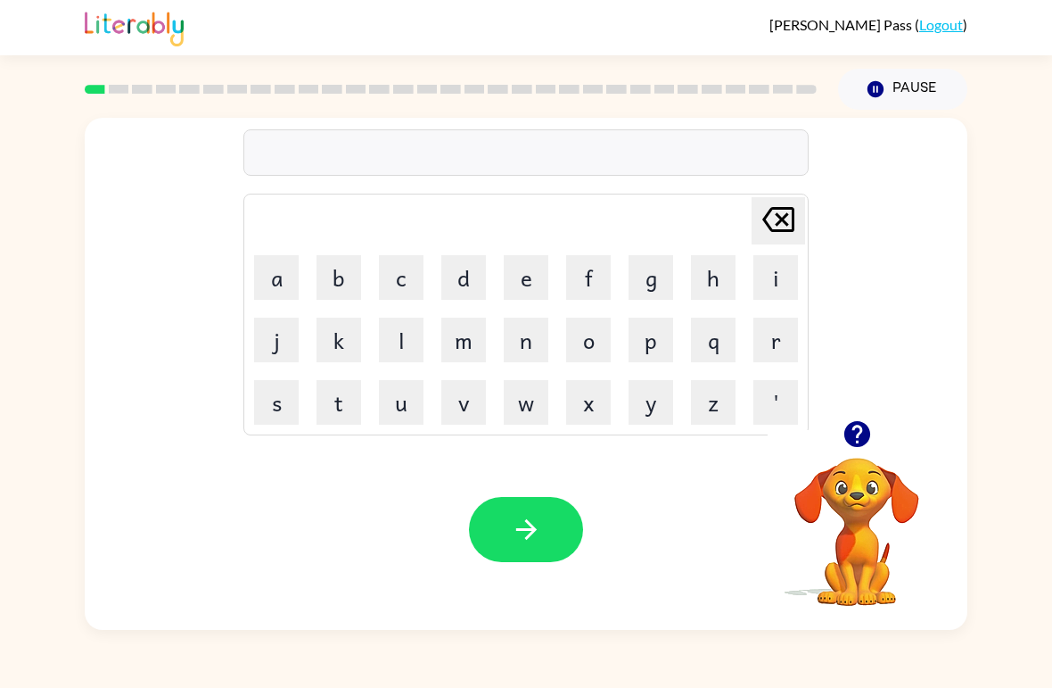
click at [771, 352] on button "r" at bounding box center [776, 340] width 45 height 45
click at [406, 410] on button "u" at bounding box center [401, 402] width 45 height 45
click at [343, 284] on button "b" at bounding box center [339, 277] width 45 height 45
click at [548, 525] on button "button" at bounding box center [526, 529] width 114 height 65
click at [466, 350] on button "m" at bounding box center [463, 340] width 45 height 45
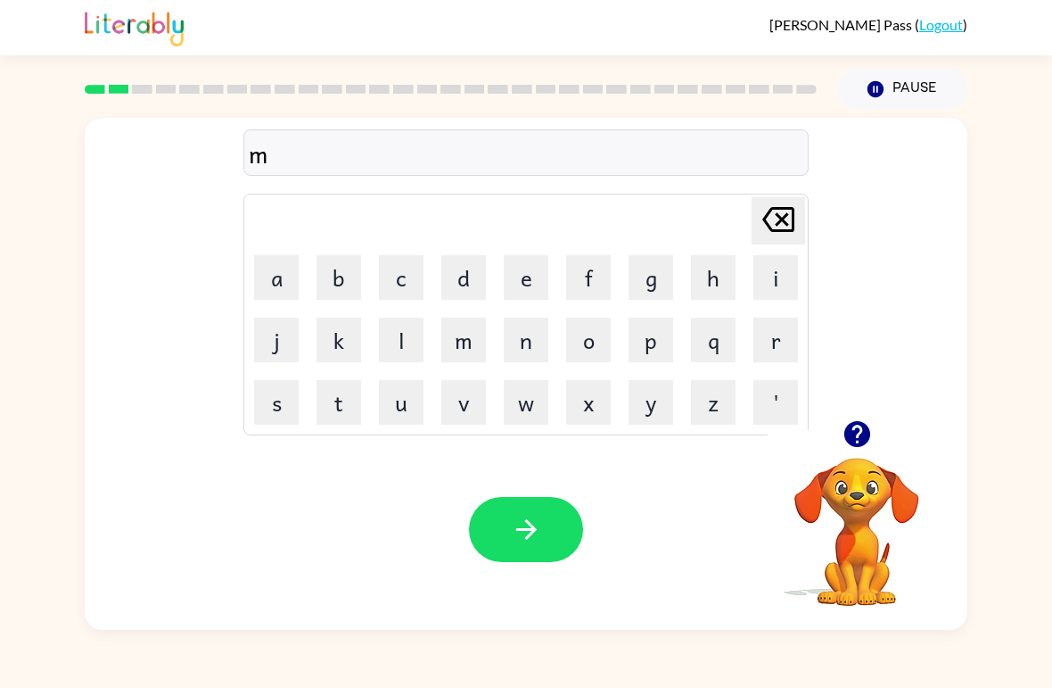
click at [582, 360] on button "o" at bounding box center [588, 340] width 45 height 45
click at [330, 409] on button "t" at bounding box center [339, 402] width 45 height 45
click at [734, 284] on button "h" at bounding box center [713, 277] width 45 height 45
click at [528, 526] on icon "button" at bounding box center [526, 529] width 31 height 31
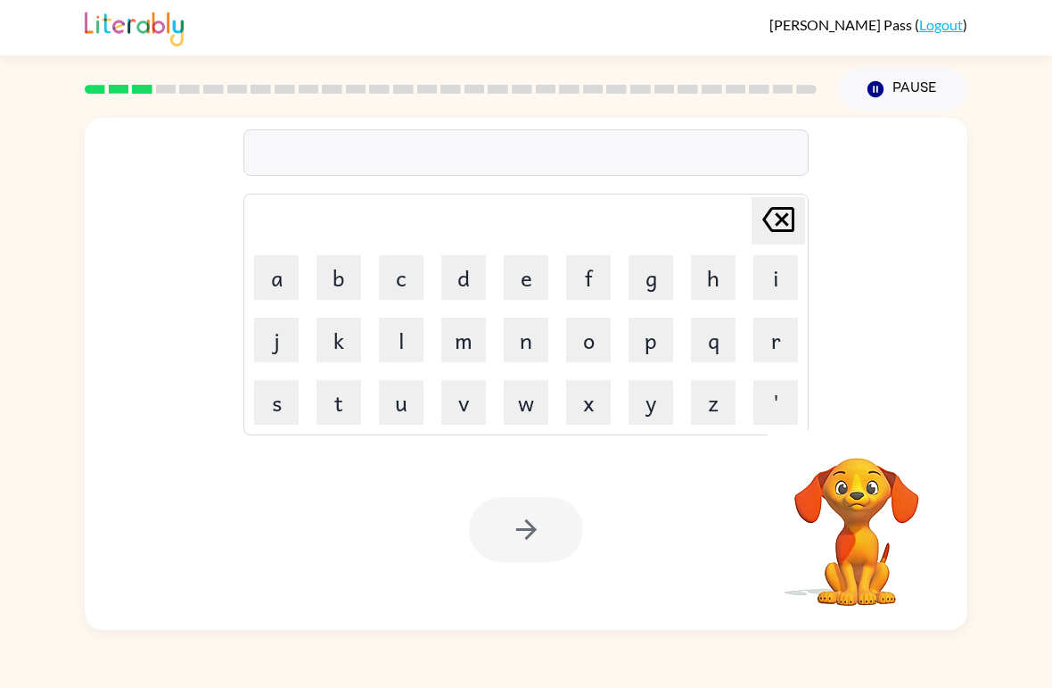
click at [466, 275] on button "d" at bounding box center [463, 277] width 45 height 45
click at [521, 275] on button "e" at bounding box center [526, 277] width 45 height 45
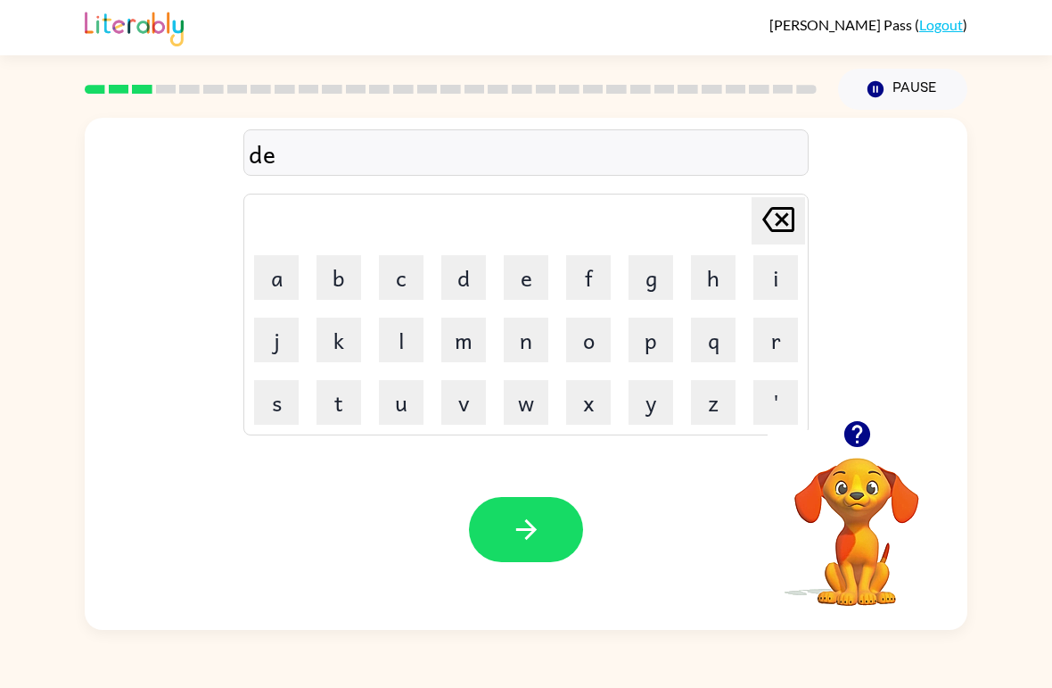
click at [535, 329] on button "n" at bounding box center [526, 340] width 45 height 45
click at [543, 527] on button "button" at bounding box center [526, 529] width 114 height 65
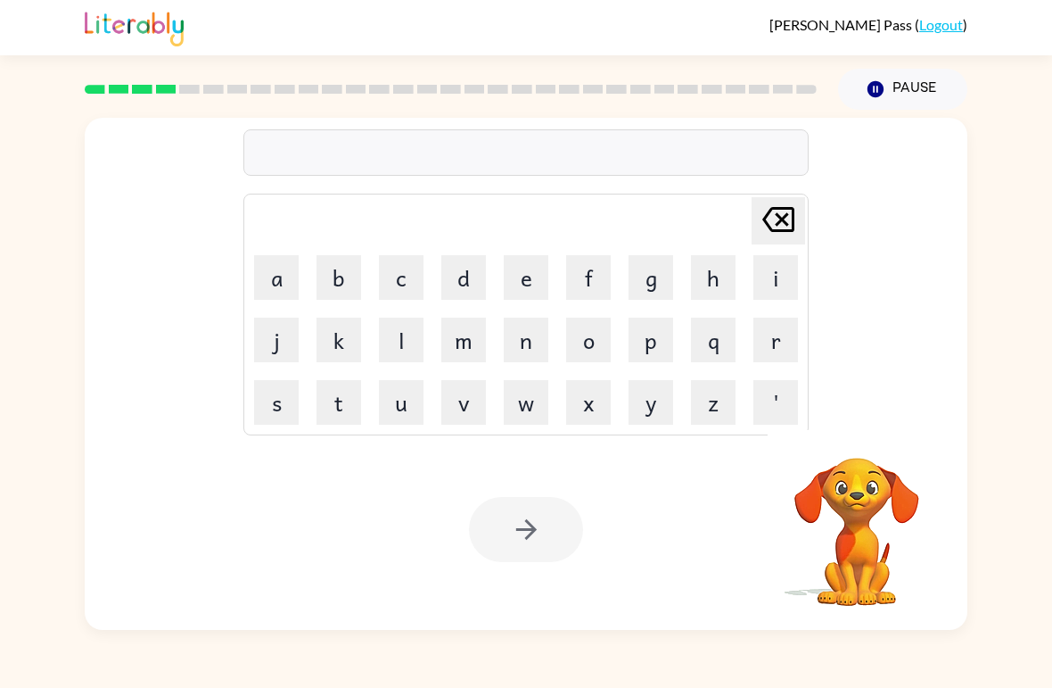
click at [280, 402] on button "s" at bounding box center [276, 402] width 45 height 45
click at [658, 351] on button "p" at bounding box center [651, 340] width 45 height 45
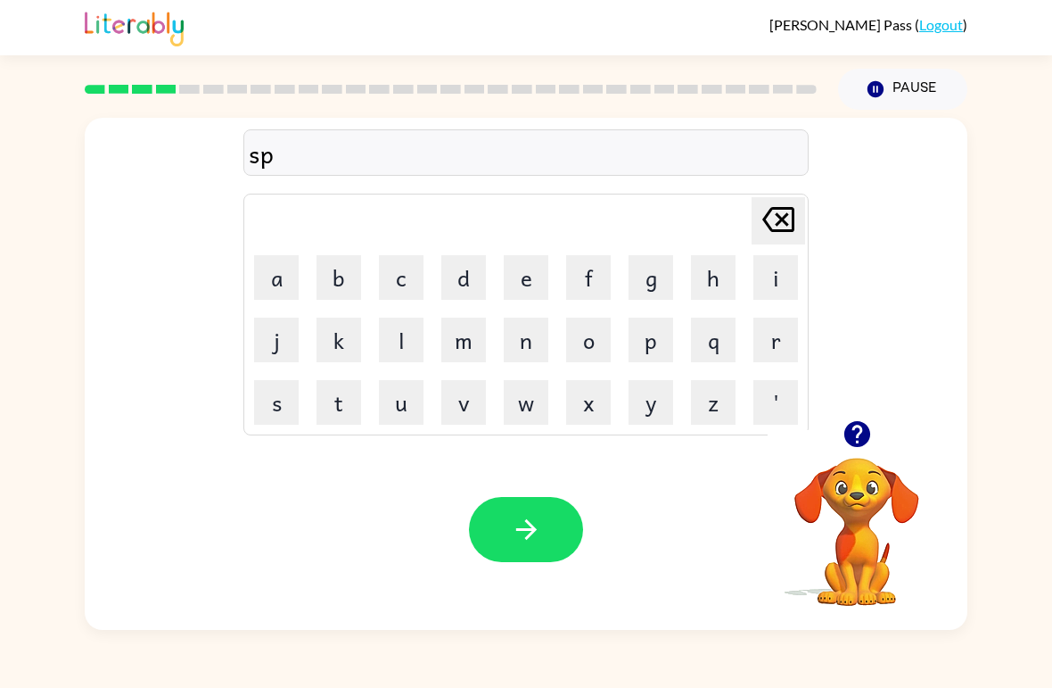
click at [584, 361] on button "o" at bounding box center [588, 340] width 45 height 45
click at [335, 407] on button "t" at bounding box center [339, 402] width 45 height 45
click at [537, 546] on button "button" at bounding box center [526, 529] width 114 height 65
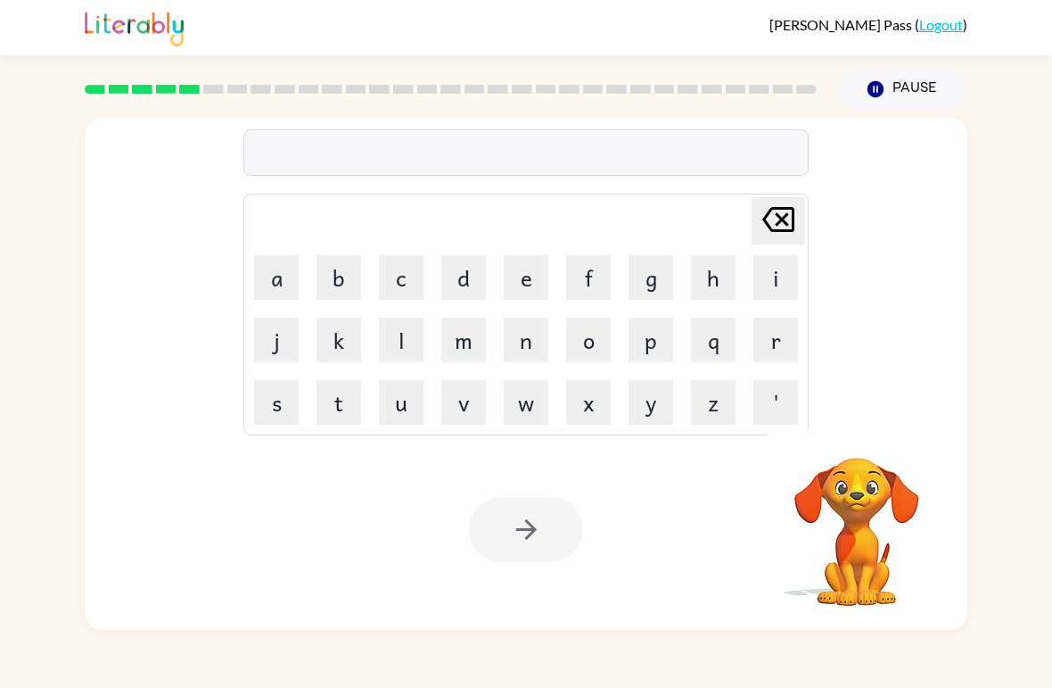
click at [264, 421] on button "s" at bounding box center [276, 402] width 45 height 45
click at [524, 408] on button "w" at bounding box center [526, 402] width 45 height 45
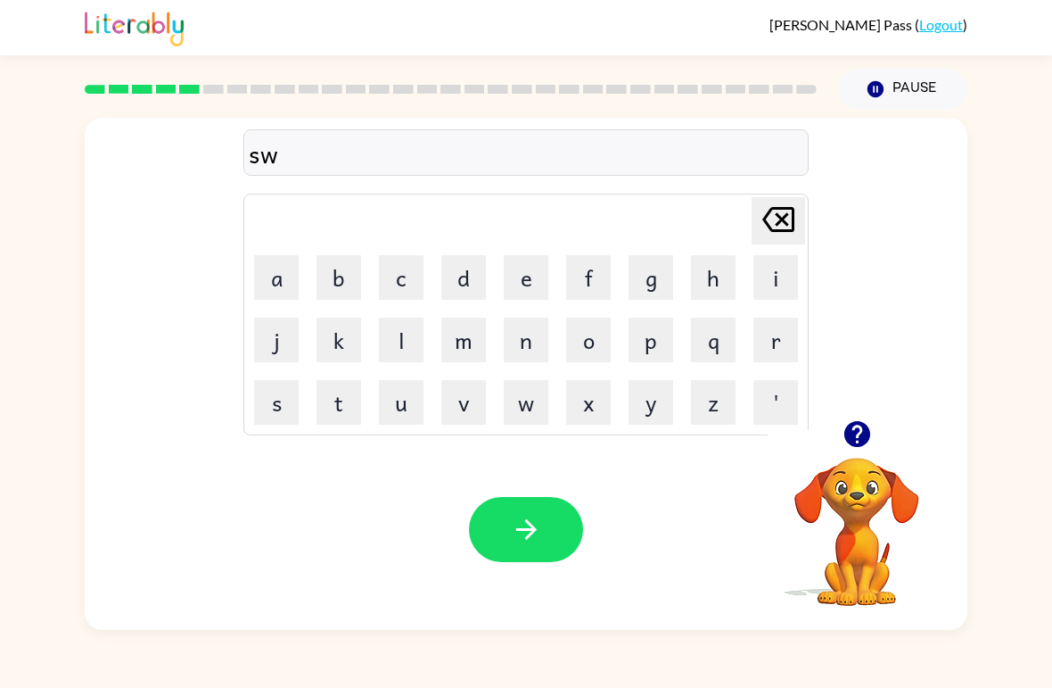
click at [524, 282] on button "e" at bounding box center [526, 277] width 45 height 45
click at [647, 359] on button "p" at bounding box center [651, 340] width 45 height 45
click at [346, 417] on button "t" at bounding box center [339, 402] width 45 height 45
click at [540, 520] on icon "button" at bounding box center [526, 529] width 31 height 31
click at [658, 344] on button "p" at bounding box center [651, 340] width 45 height 45
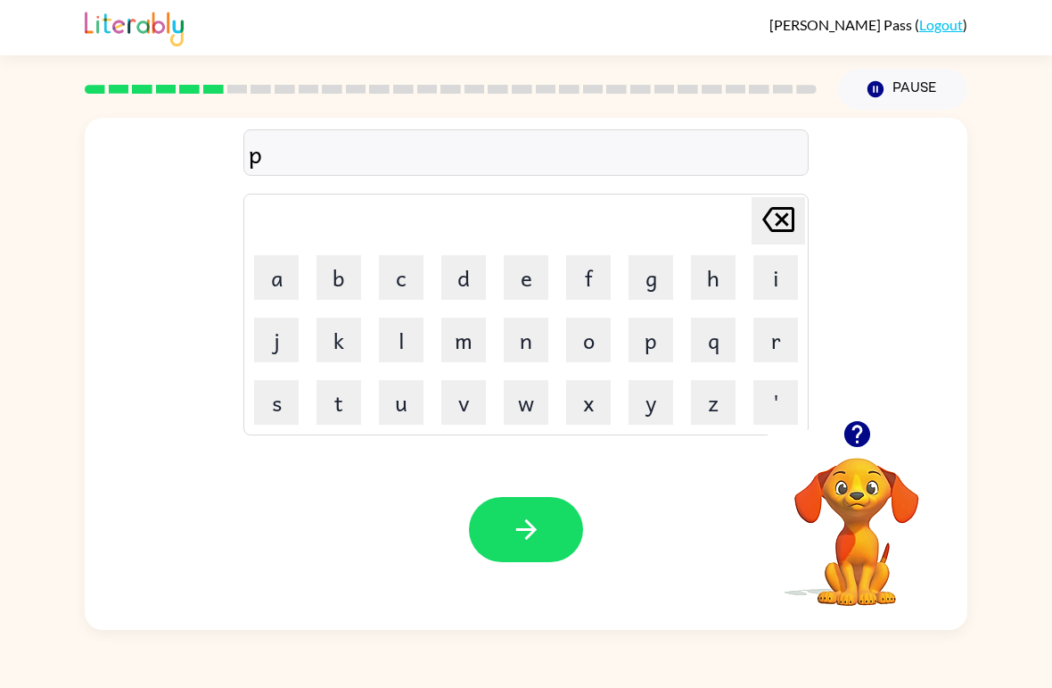
click at [787, 284] on button "i" at bounding box center [776, 277] width 45 height 45
click at [528, 293] on button "e" at bounding box center [526, 277] width 45 height 45
click at [514, 543] on icon "button" at bounding box center [526, 529] width 31 height 31
click at [399, 281] on button "c" at bounding box center [401, 277] width 45 height 45
click at [861, 432] on icon "button" at bounding box center [857, 433] width 31 height 31
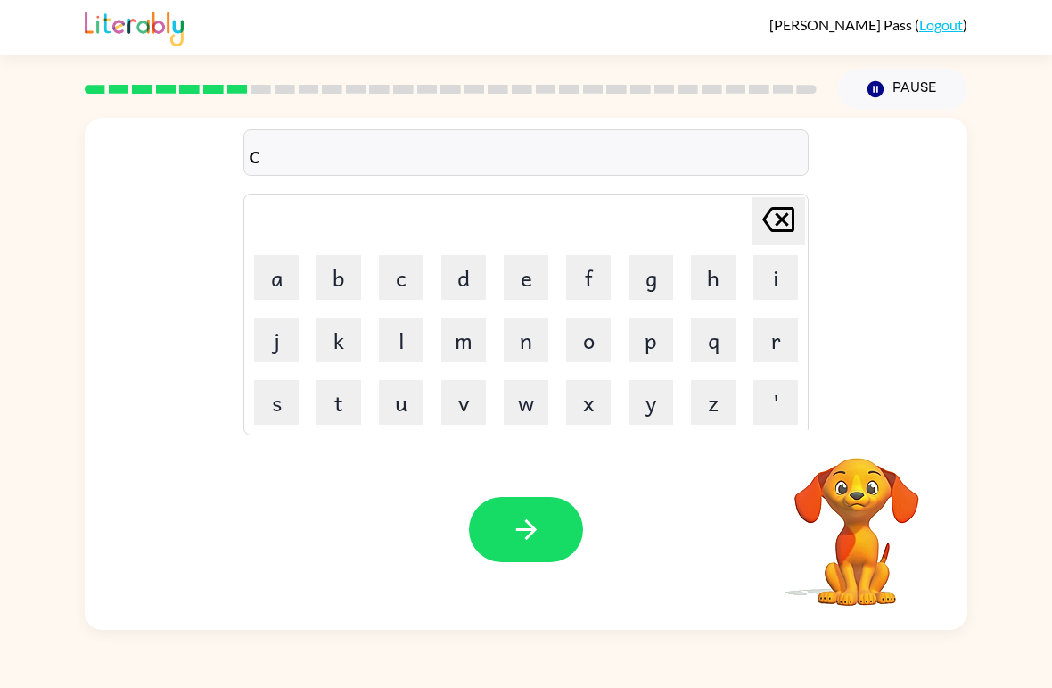
click at [284, 279] on button "a" at bounding box center [276, 277] width 45 height 45
click at [524, 345] on button "n" at bounding box center [526, 340] width 45 height 45
click at [474, 269] on button "d" at bounding box center [463, 277] width 45 height 45
click at [528, 263] on button "e" at bounding box center [526, 277] width 45 height 45
click at [397, 348] on button "l" at bounding box center [401, 340] width 45 height 45
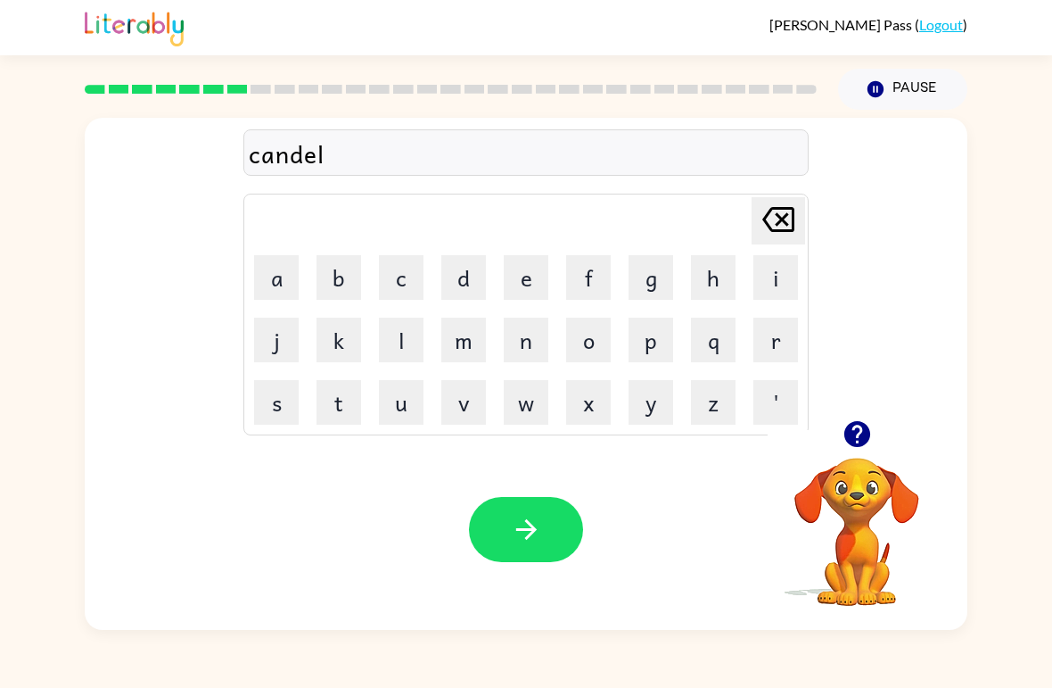
click at [576, 510] on button "button" at bounding box center [526, 529] width 114 height 65
click at [341, 275] on button "b" at bounding box center [339, 277] width 45 height 45
click at [277, 271] on button "a" at bounding box center [276, 277] width 45 height 45
click at [344, 407] on button "t" at bounding box center [339, 402] width 45 height 45
click at [717, 290] on button "h" at bounding box center [713, 277] width 45 height 45
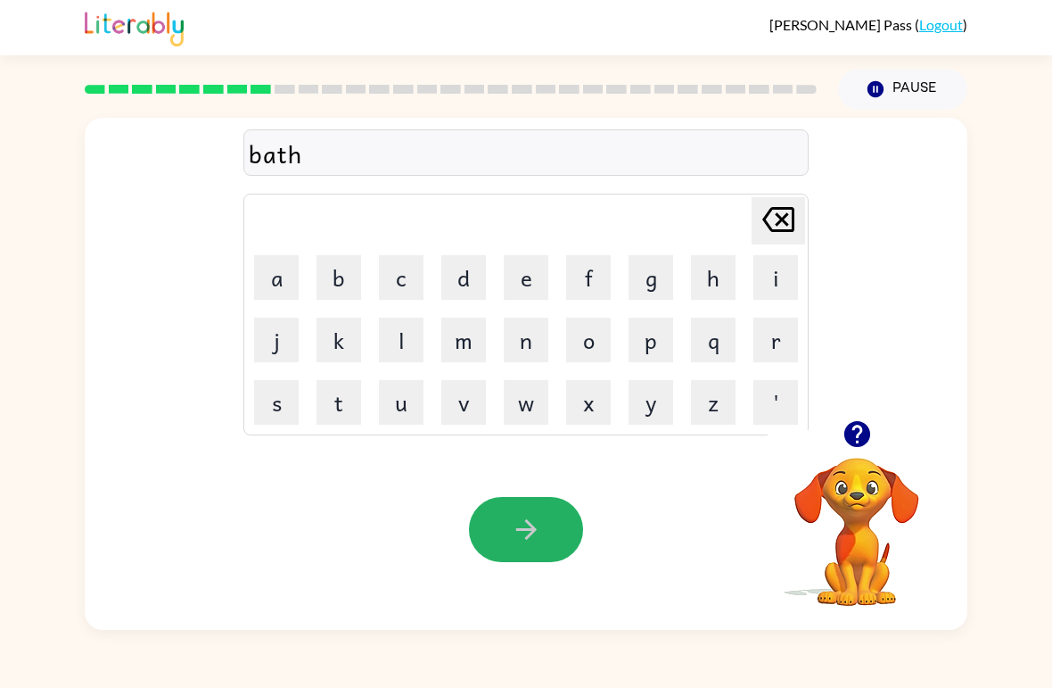
click at [551, 533] on button "button" at bounding box center [526, 529] width 114 height 65
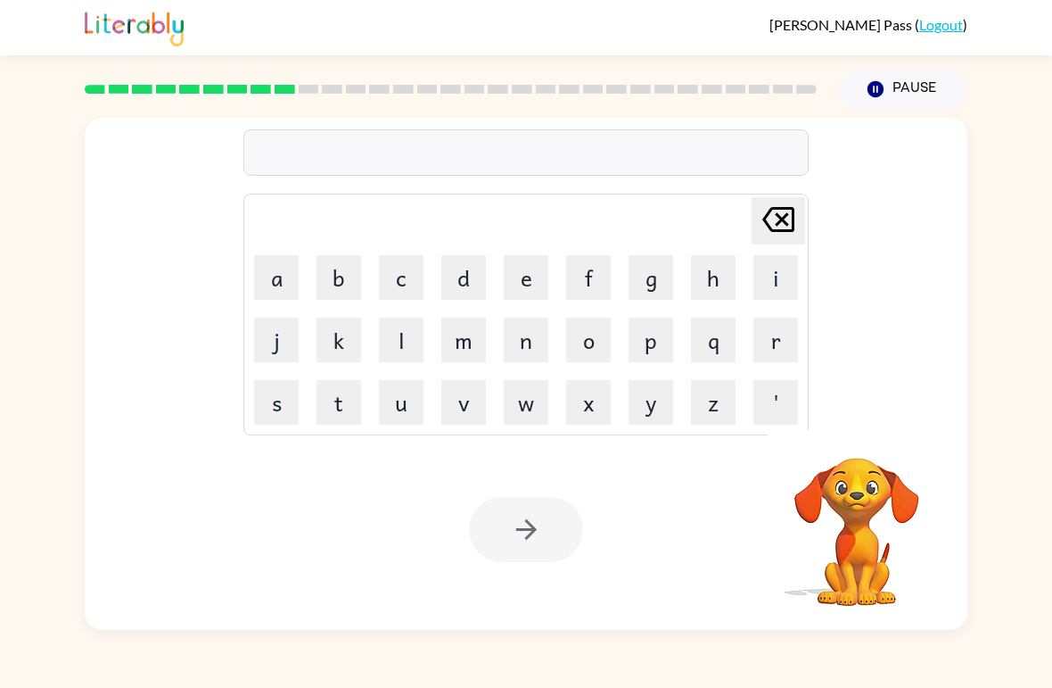
click at [400, 281] on button "c" at bounding box center [401, 277] width 45 height 45
click at [398, 348] on button "l" at bounding box center [401, 340] width 45 height 45
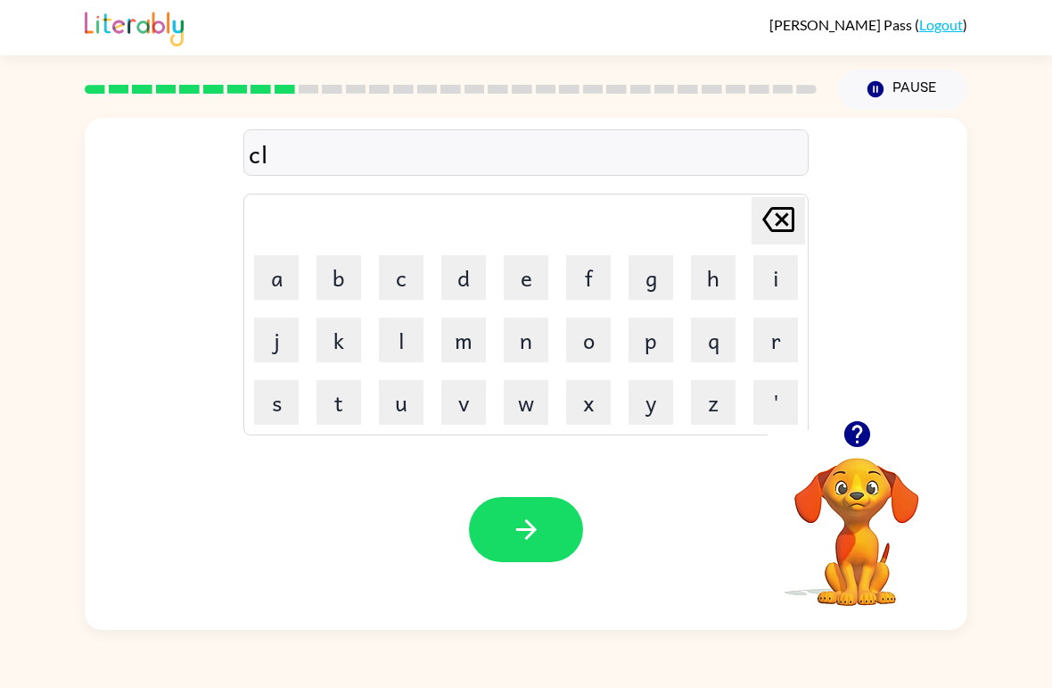
click at [606, 347] on button "o" at bounding box center [588, 340] width 45 height 45
click at [525, 412] on button "w" at bounding box center [526, 402] width 45 height 45
click at [533, 347] on button "n" at bounding box center [526, 340] width 45 height 45
click at [547, 555] on button "button" at bounding box center [526, 529] width 114 height 65
click at [277, 401] on button "s" at bounding box center [276, 402] width 45 height 45
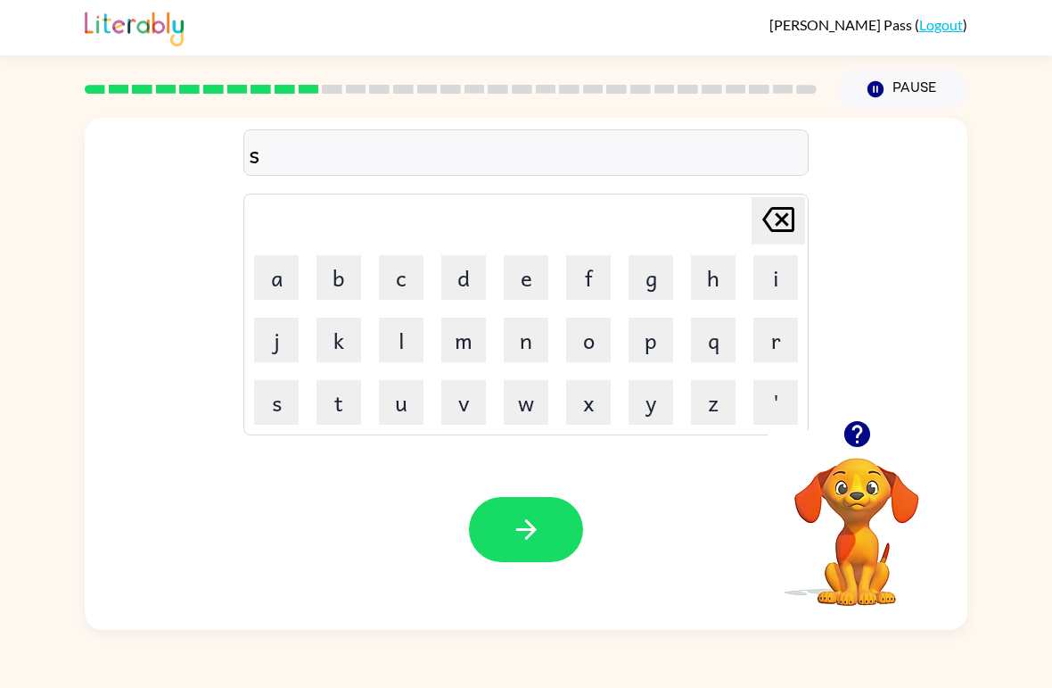
click at [725, 272] on button "h" at bounding box center [713, 277] width 45 height 45
click at [597, 340] on button "o" at bounding box center [588, 340] width 45 height 45
click at [349, 332] on button "k" at bounding box center [339, 340] width 45 height 45
click at [776, 238] on icon "Delete Delete last character input" at bounding box center [778, 219] width 43 height 43
click at [392, 299] on button "c" at bounding box center [401, 277] width 45 height 45
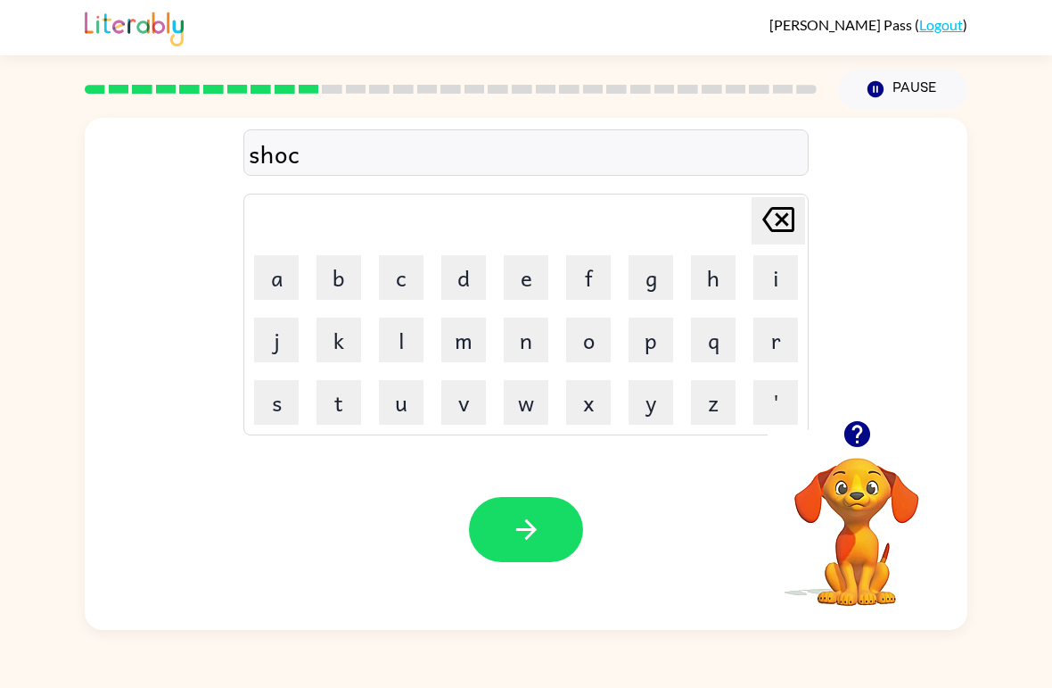
click at [345, 344] on button "k" at bounding box center [339, 340] width 45 height 45
click at [510, 499] on button "button" at bounding box center [526, 529] width 114 height 65
click at [653, 282] on button "g" at bounding box center [651, 277] width 45 height 45
click at [278, 296] on button "a" at bounding box center [276, 277] width 45 height 45
click at [845, 448] on icon "button" at bounding box center [857, 433] width 31 height 31
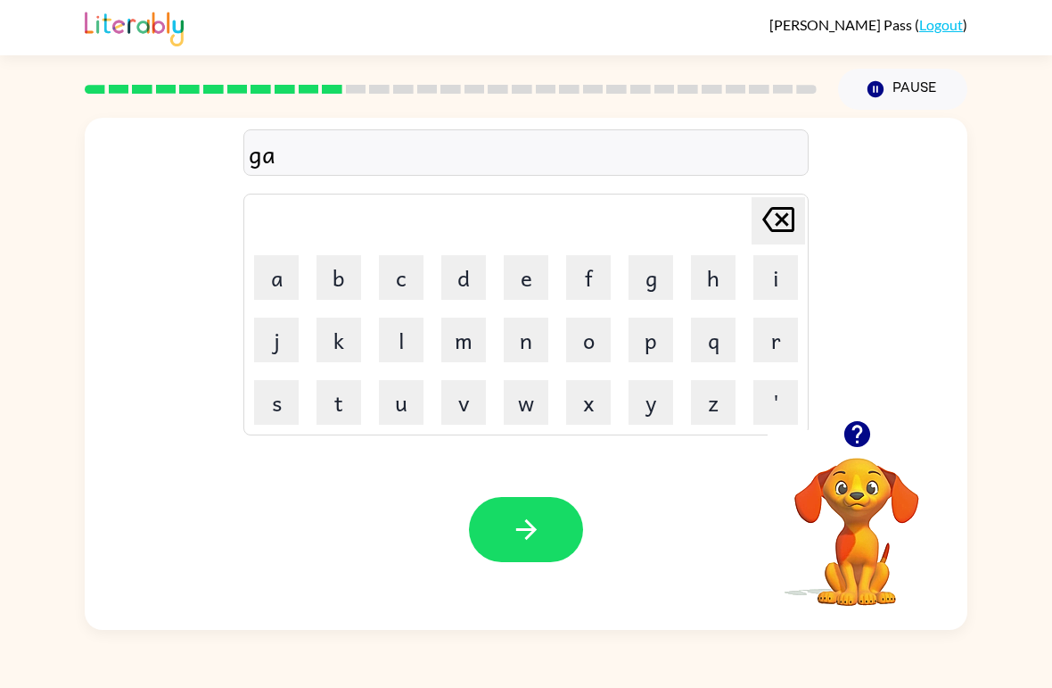
click at [291, 404] on button "s" at bounding box center [276, 402] width 45 height 45
click at [529, 277] on button "e" at bounding box center [526, 277] width 45 height 45
click at [505, 514] on button "button" at bounding box center [526, 529] width 114 height 65
click at [858, 441] on icon "button" at bounding box center [857, 433] width 31 height 31
click at [534, 282] on button "e" at bounding box center [526, 277] width 45 height 45
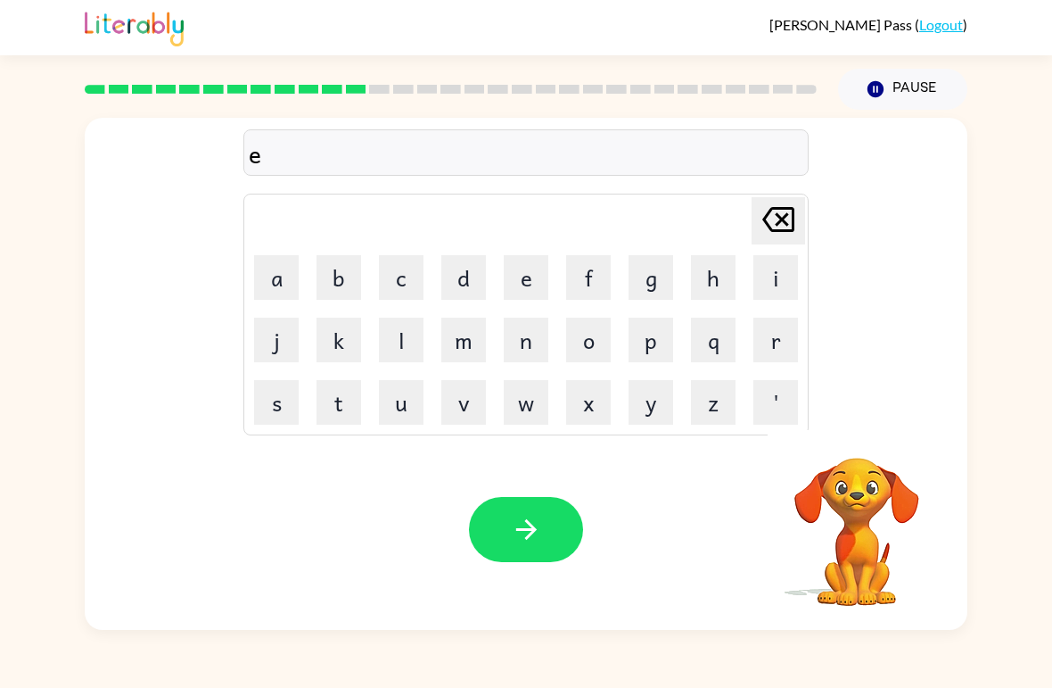
click at [588, 393] on button "x" at bounding box center [588, 402] width 45 height 45
click at [658, 343] on button "p" at bounding box center [651, 340] width 45 height 45
click at [405, 327] on button "l" at bounding box center [401, 340] width 45 height 45
click at [598, 342] on button "o" at bounding box center [588, 340] width 45 height 45
click at [466, 284] on button "d" at bounding box center [463, 277] width 45 height 45
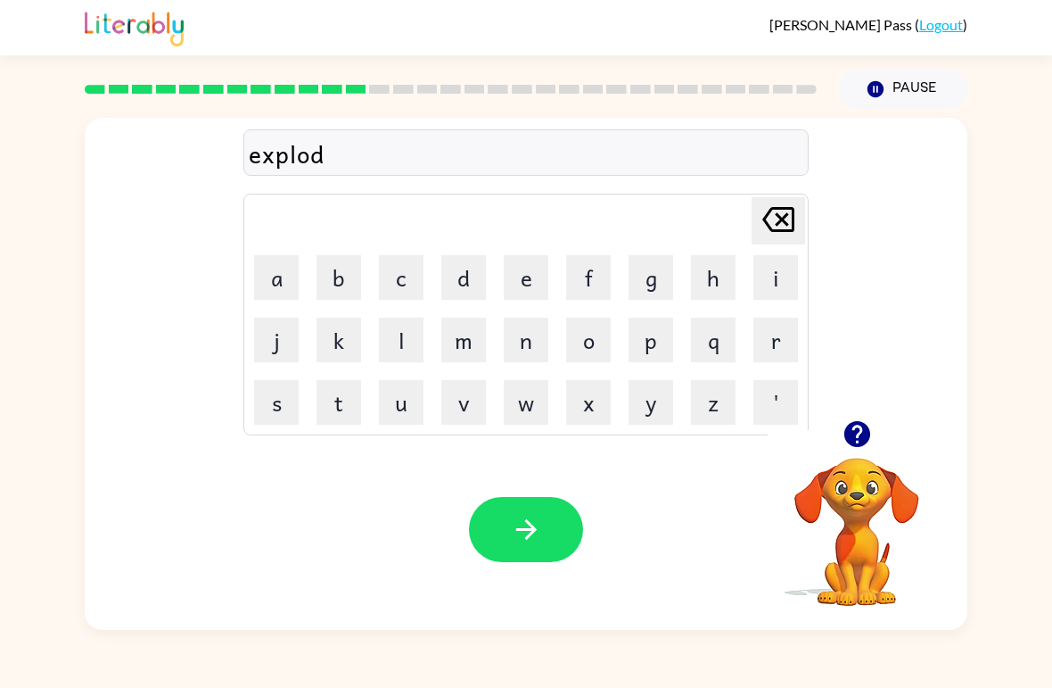
click at [555, 535] on button "button" at bounding box center [526, 529] width 114 height 65
click at [568, 417] on button "x" at bounding box center [588, 402] width 45 height 45
click at [534, 388] on button "w" at bounding box center [526, 402] width 45 height 45
click at [492, 525] on button "button" at bounding box center [526, 529] width 114 height 65
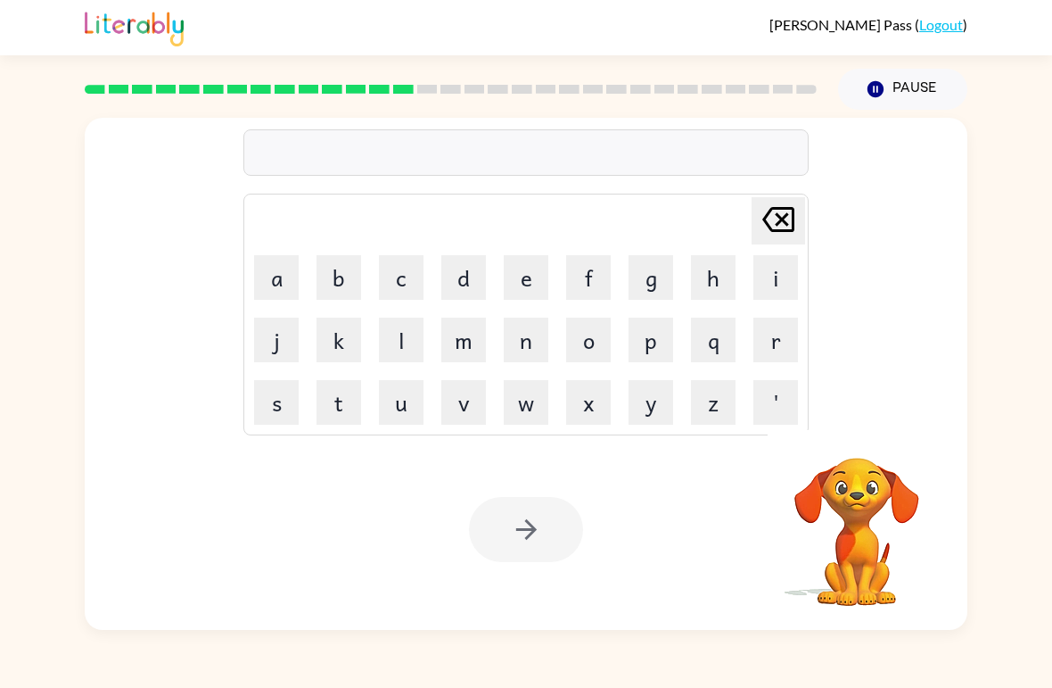
click at [536, 415] on button "w" at bounding box center [526, 402] width 45 height 45
click at [540, 532] on div at bounding box center [526, 529] width 114 height 65
click at [554, 540] on div at bounding box center [526, 529] width 114 height 65
click at [549, 517] on button "button" at bounding box center [526, 529] width 114 height 65
click at [757, 415] on button "'" at bounding box center [776, 402] width 45 height 45
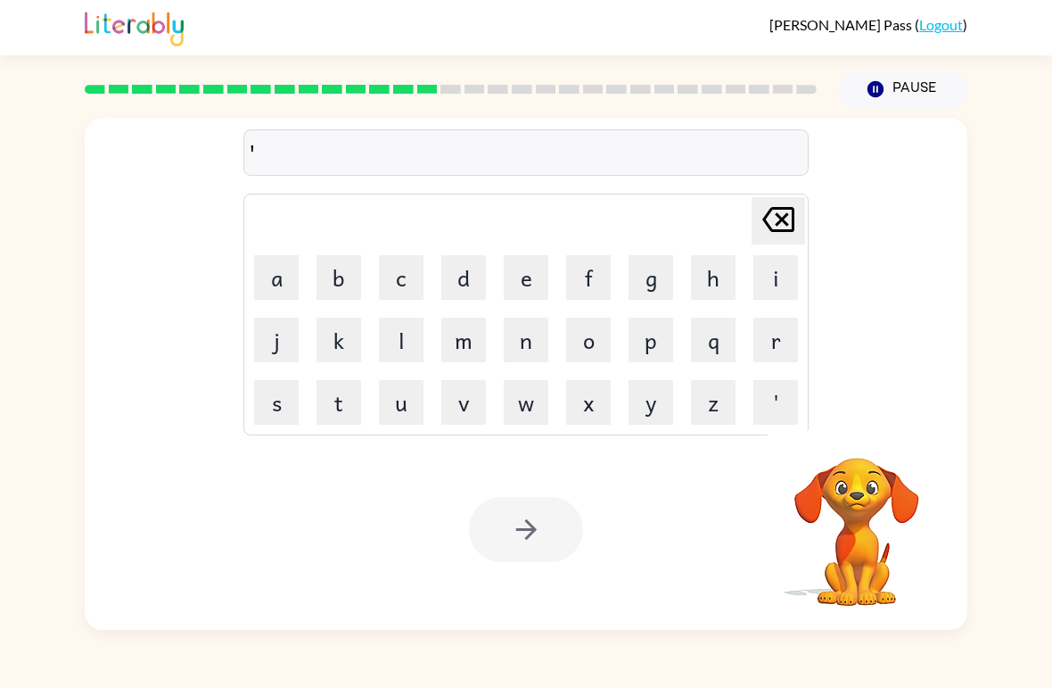
click at [547, 524] on div at bounding box center [526, 529] width 114 height 65
click at [705, 403] on button "z" at bounding box center [713, 402] width 45 height 45
click at [537, 532] on icon "button" at bounding box center [526, 529] width 31 height 31
click at [529, 410] on button "w" at bounding box center [526, 402] width 45 height 45
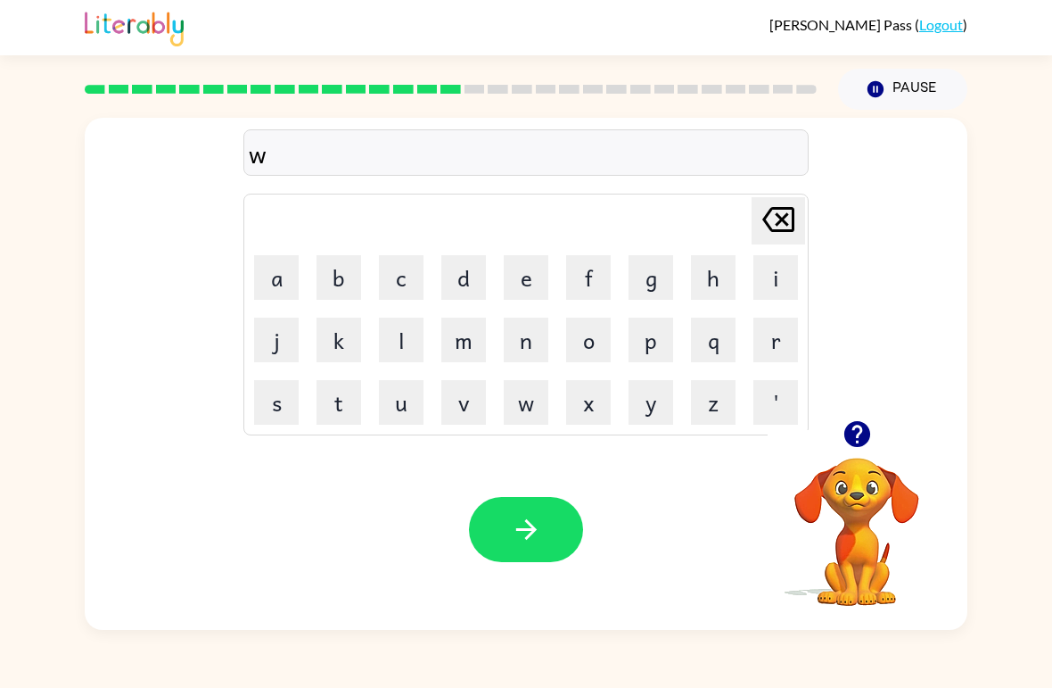
click at [443, 354] on button "m" at bounding box center [463, 340] width 45 height 45
click at [524, 517] on icon "button" at bounding box center [526, 529] width 31 height 31
click at [715, 328] on button "q" at bounding box center [713, 340] width 45 height 45
click at [655, 351] on button "p" at bounding box center [651, 340] width 45 height 45
click at [531, 533] on icon "button" at bounding box center [526, 529] width 21 height 21
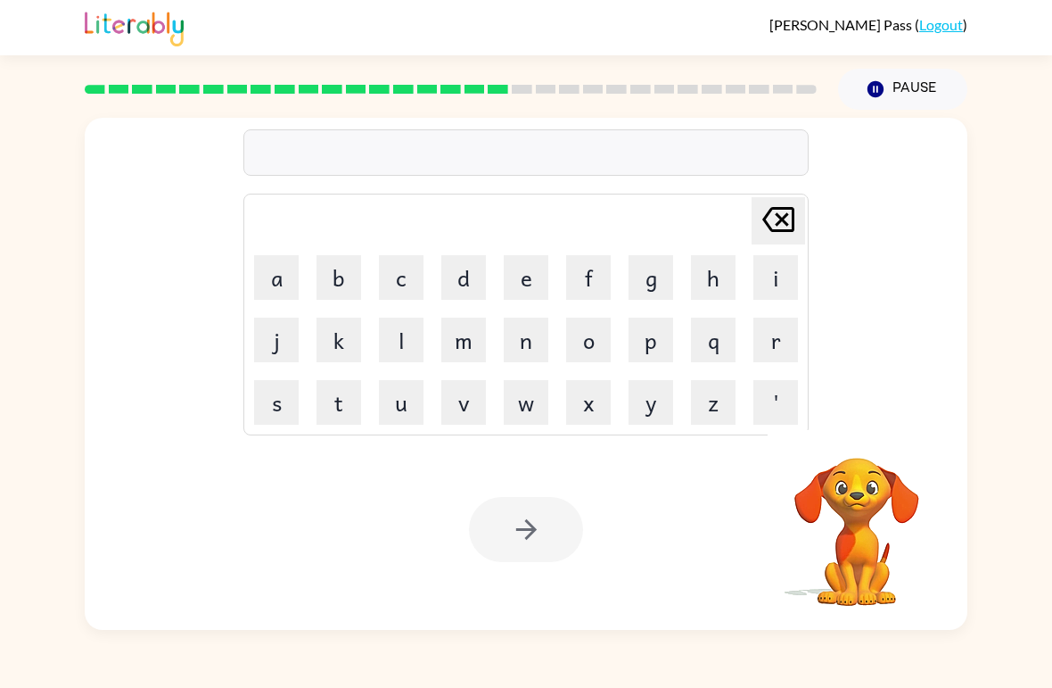
click at [337, 343] on button "k" at bounding box center [339, 340] width 45 height 45
click at [346, 281] on button "b" at bounding box center [339, 277] width 45 height 45
click at [286, 297] on button "a" at bounding box center [276, 277] width 45 height 45
click at [288, 361] on button "j" at bounding box center [276, 340] width 45 height 45
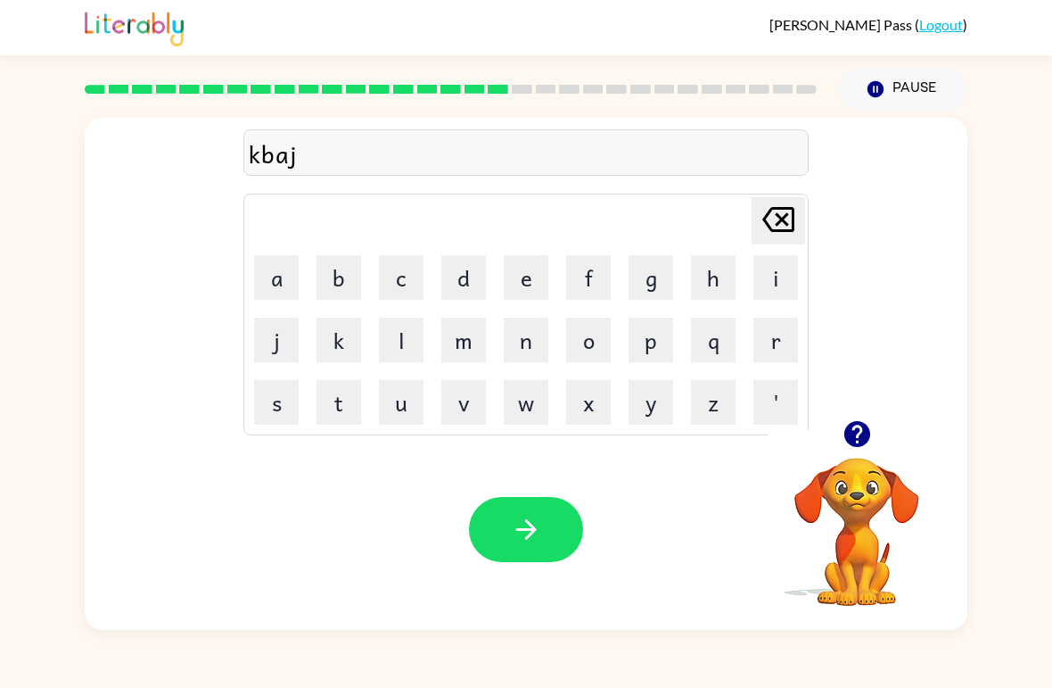
click at [489, 515] on button "button" at bounding box center [526, 529] width 114 height 65
click at [610, 375] on td "x" at bounding box center [588, 402] width 61 height 61
click at [595, 403] on button "x" at bounding box center [588, 402] width 45 height 45
click at [541, 519] on icon "button" at bounding box center [526, 529] width 31 height 31
click at [548, 544] on button "button" at bounding box center [526, 529] width 114 height 65
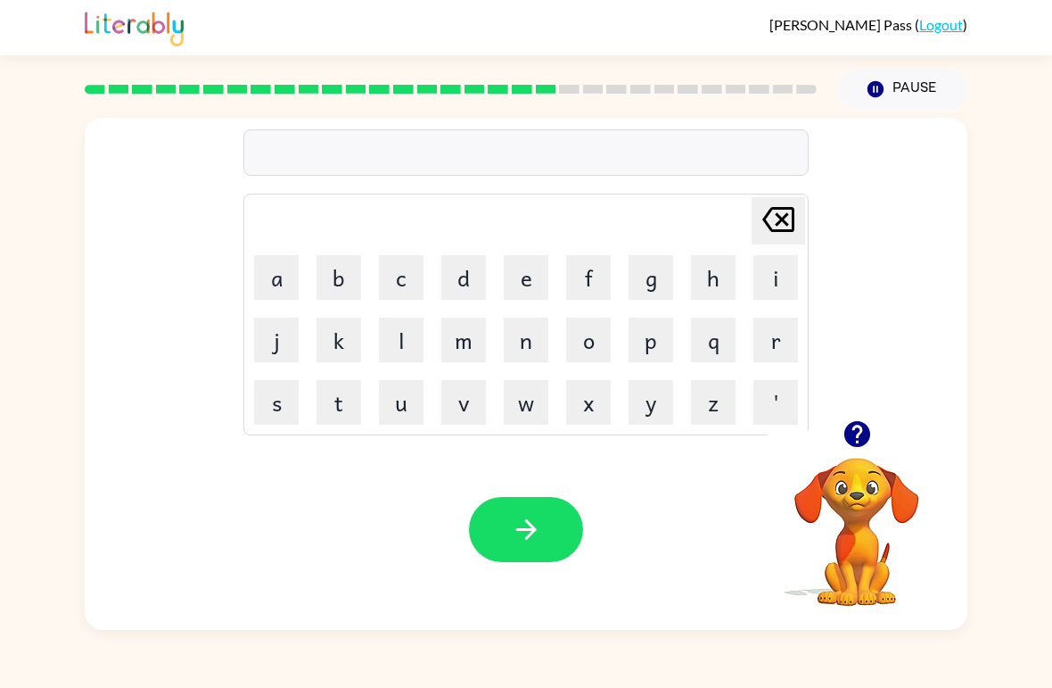
click at [774, 342] on button "r" at bounding box center [776, 340] width 45 height 45
click at [532, 280] on button "e" at bounding box center [526, 277] width 45 height 45
click at [277, 400] on button "s" at bounding box center [276, 402] width 45 height 45
click at [337, 411] on button "t" at bounding box center [339, 402] width 45 height 45
click at [788, 256] on button "i" at bounding box center [776, 277] width 45 height 45
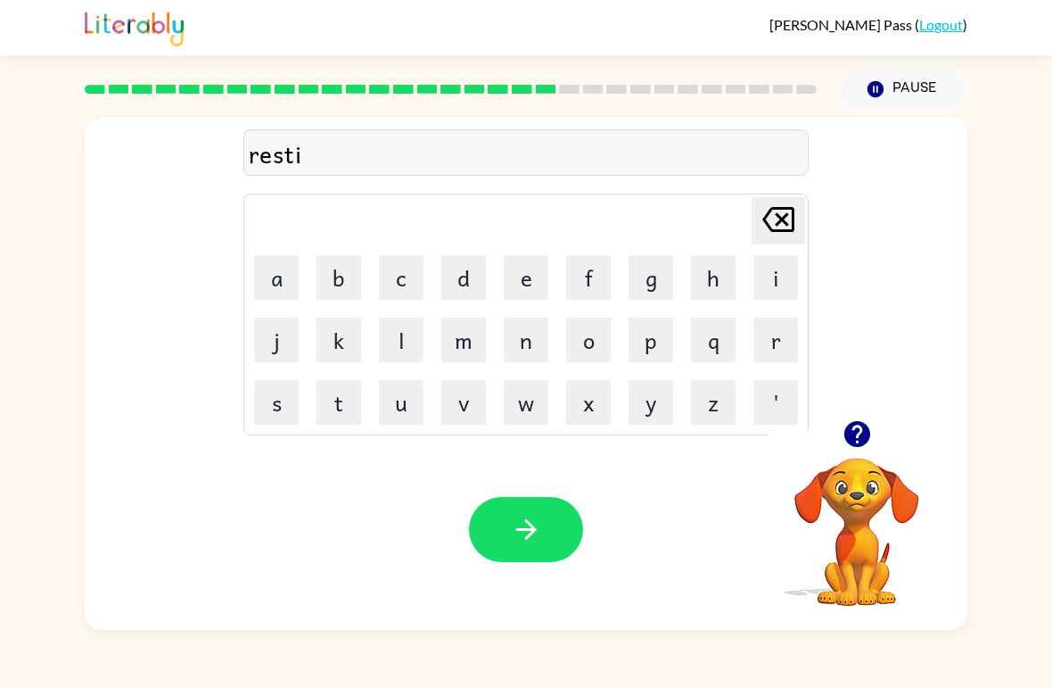
click at [457, 312] on td "m" at bounding box center [463, 339] width 61 height 61
click at [470, 292] on button "d" at bounding box center [463, 277] width 45 height 45
click at [551, 540] on button "button" at bounding box center [526, 529] width 114 height 65
click at [522, 372] on td "w" at bounding box center [526, 402] width 61 height 61
click at [530, 398] on button "w" at bounding box center [526, 402] width 45 height 45
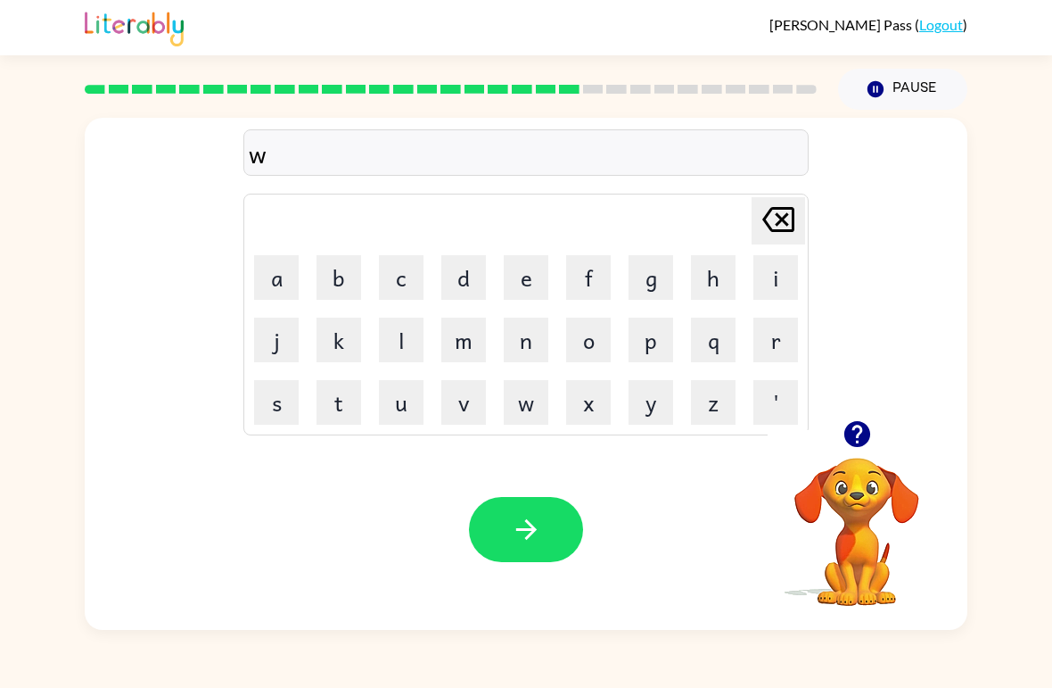
click at [421, 392] on button "u" at bounding box center [401, 402] width 45 height 45
click at [418, 320] on button "l" at bounding box center [401, 340] width 45 height 45
click at [527, 539] on icon "button" at bounding box center [526, 529] width 21 height 21
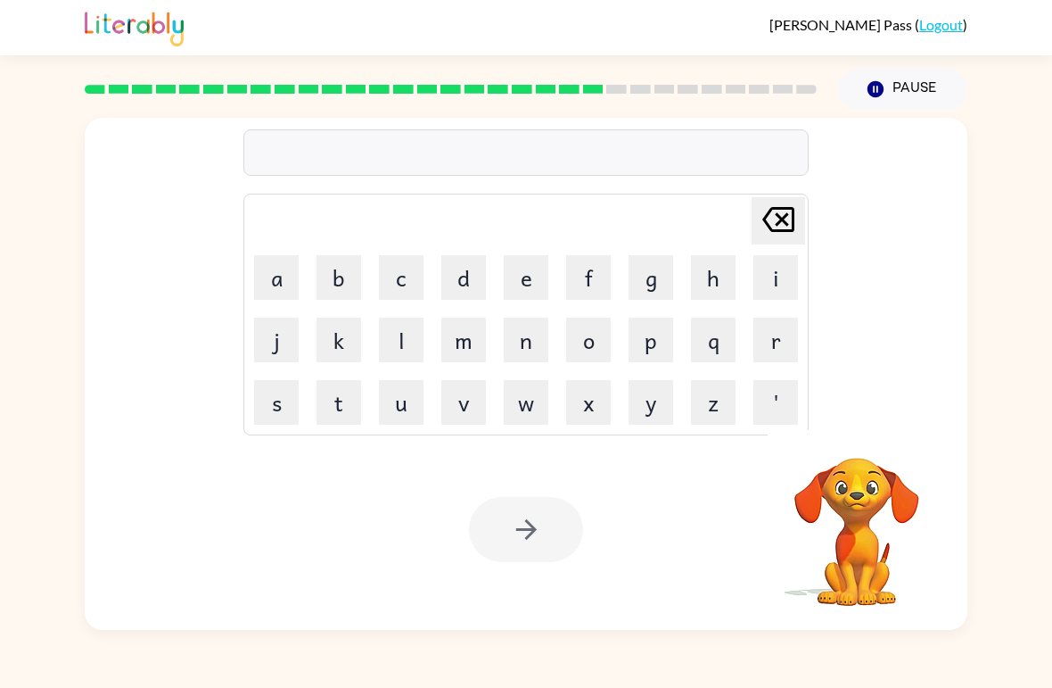
click at [281, 402] on button "s" at bounding box center [276, 402] width 45 height 45
click at [561, 371] on table "Delete Delete last character input a b c d e f g h i j k l m n o p q r s t u v …" at bounding box center [526, 314] width 564 height 240
click at [507, 360] on button "n" at bounding box center [526, 340] width 45 height 45
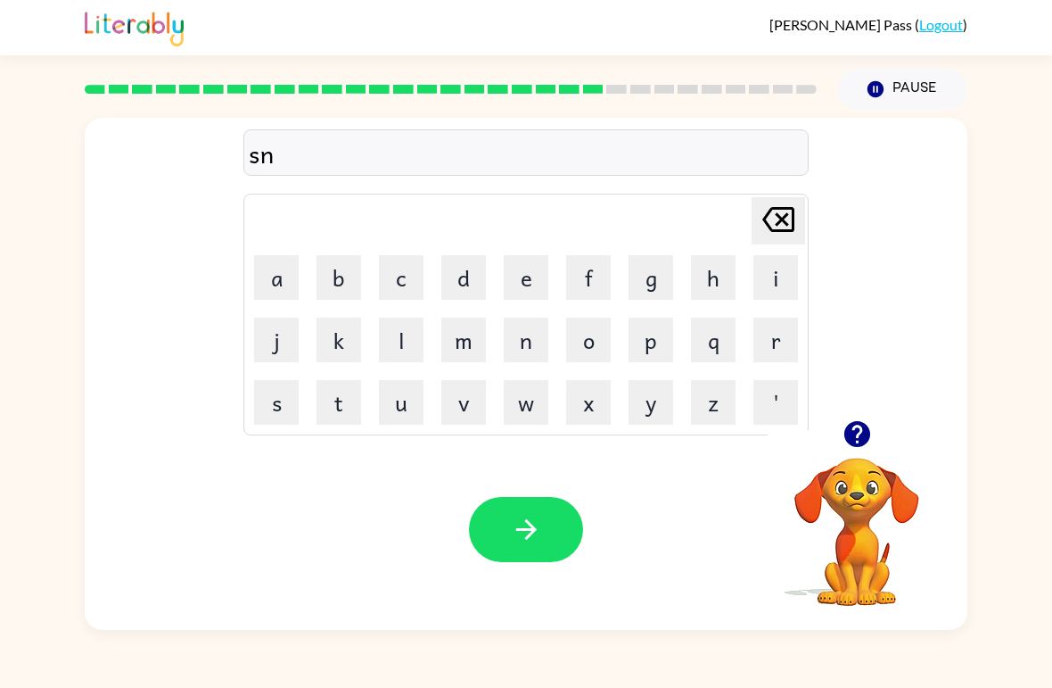
click at [483, 337] on button "m" at bounding box center [463, 340] width 45 height 45
click at [518, 325] on button "n" at bounding box center [526, 340] width 45 height 45
click at [545, 351] on button "n" at bounding box center [526, 340] width 45 height 45
click at [466, 418] on button "v" at bounding box center [463, 402] width 45 height 45
click at [529, 528] on icon "button" at bounding box center [526, 529] width 31 height 31
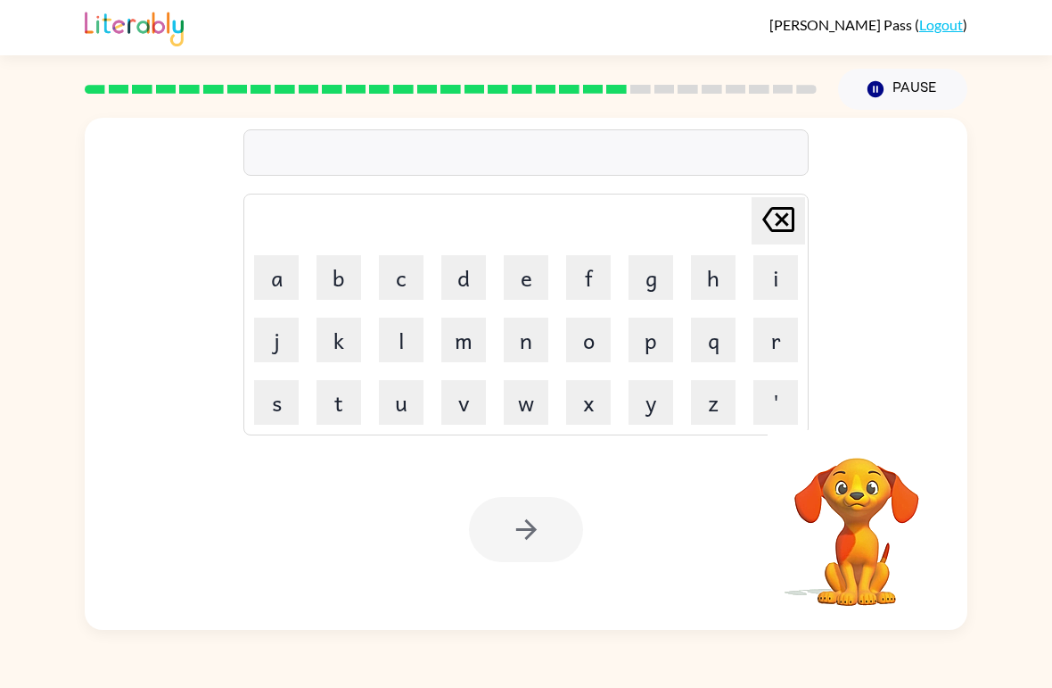
click at [592, 347] on button "o" at bounding box center [588, 340] width 45 height 45
click at [515, 415] on button "w" at bounding box center [526, 402] width 45 height 45
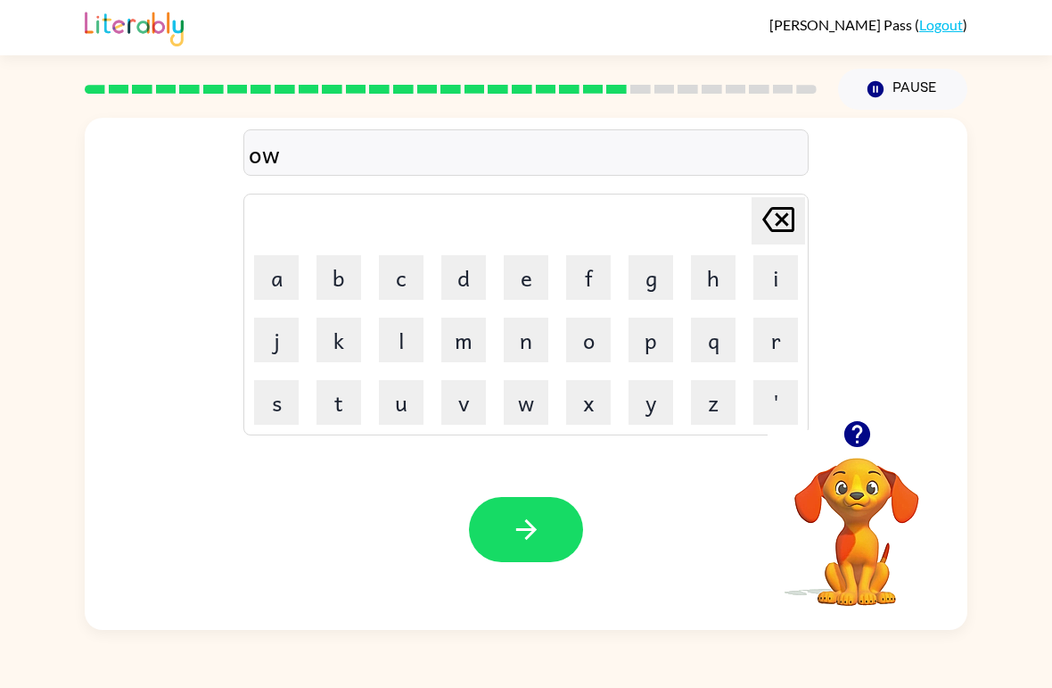
click at [782, 227] on icon "Delete Delete last character input" at bounding box center [778, 219] width 43 height 43
click at [525, 409] on button "w" at bounding box center [526, 402] width 45 height 45
click at [759, 276] on button "i" at bounding box center [776, 277] width 45 height 45
click at [533, 530] on icon "button" at bounding box center [526, 529] width 21 height 21
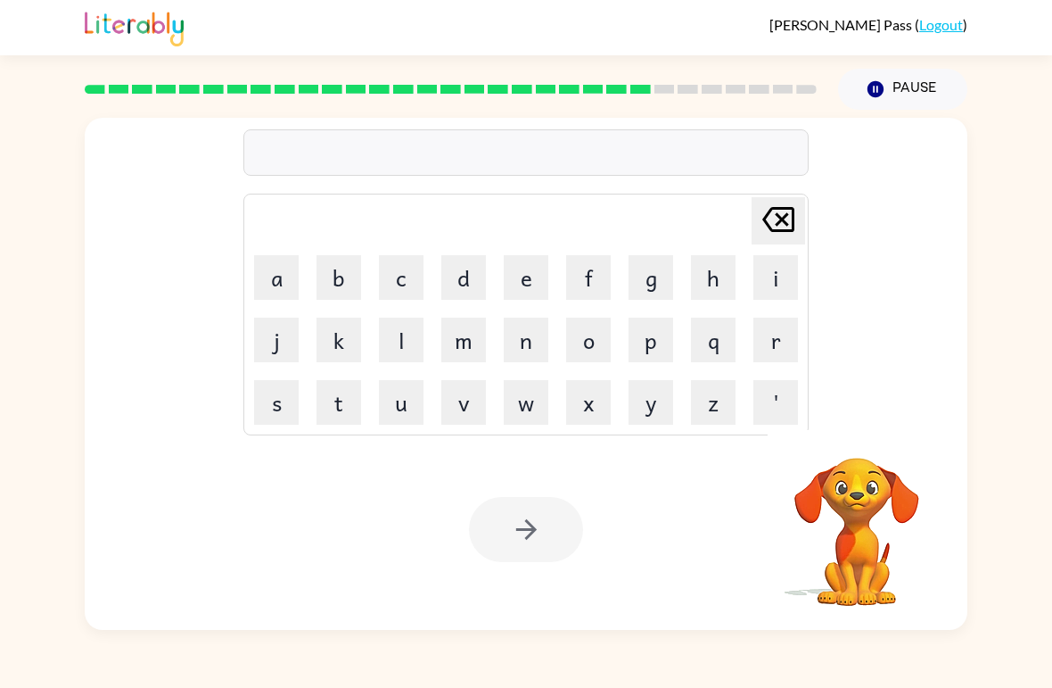
click at [404, 267] on button "c" at bounding box center [401, 277] width 45 height 45
click at [696, 280] on button "h" at bounding box center [713, 277] width 45 height 45
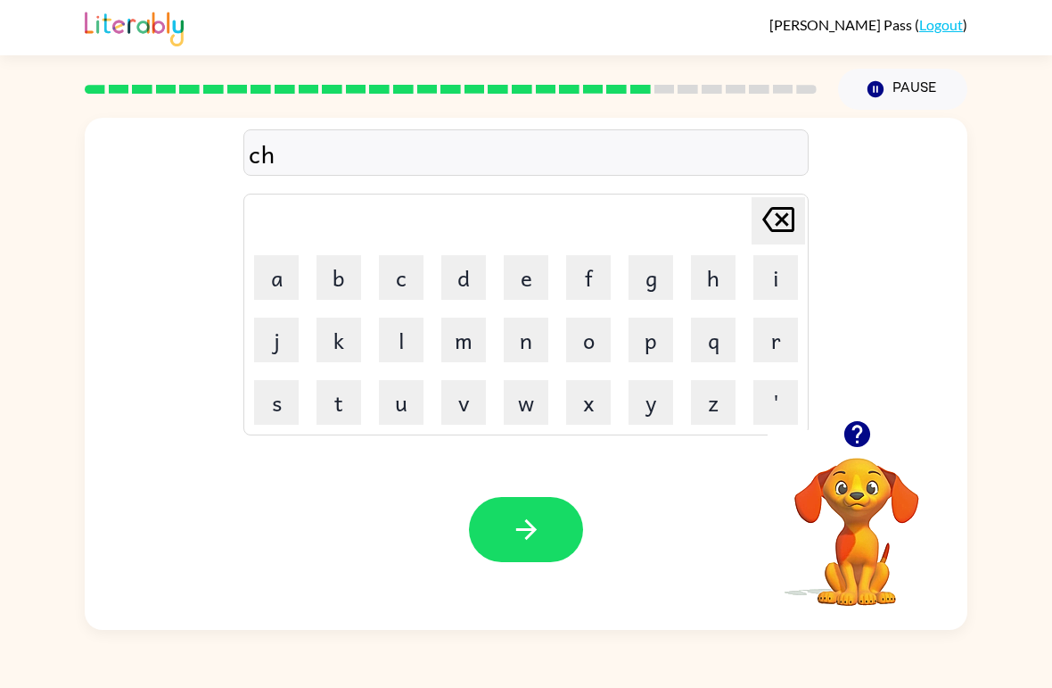
click at [520, 283] on button "e" at bounding box center [526, 277] width 45 height 45
click at [274, 402] on button "s" at bounding box center [276, 402] width 45 height 45
click at [338, 409] on button "t" at bounding box center [339, 402] width 45 height 45
click at [536, 489] on div "Your browser must support playing .mp4 files to use Literably. Please try using…" at bounding box center [526, 529] width 883 height 201
click at [573, 537] on button "button" at bounding box center [526, 529] width 114 height 65
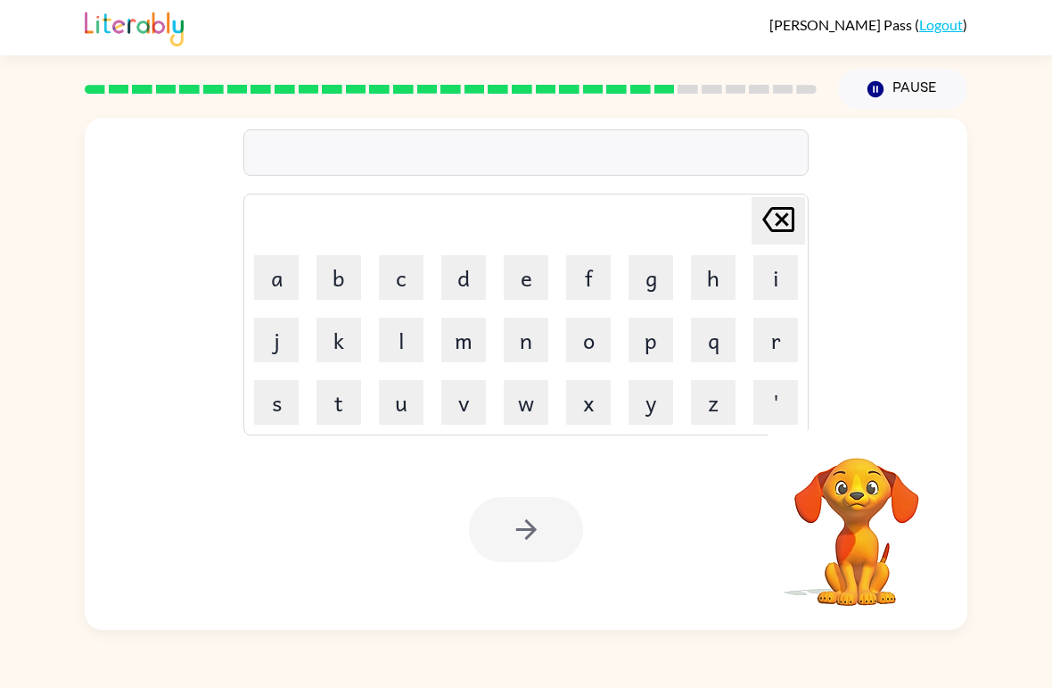
click at [283, 417] on button "s" at bounding box center [276, 402] width 45 height 45
click at [551, 380] on td "w" at bounding box center [526, 402] width 61 height 61
click at [550, 380] on td "w" at bounding box center [526, 402] width 61 height 61
click at [515, 536] on icon "button" at bounding box center [526, 529] width 31 height 31
click at [415, 281] on button "c" at bounding box center [401, 277] width 45 height 45
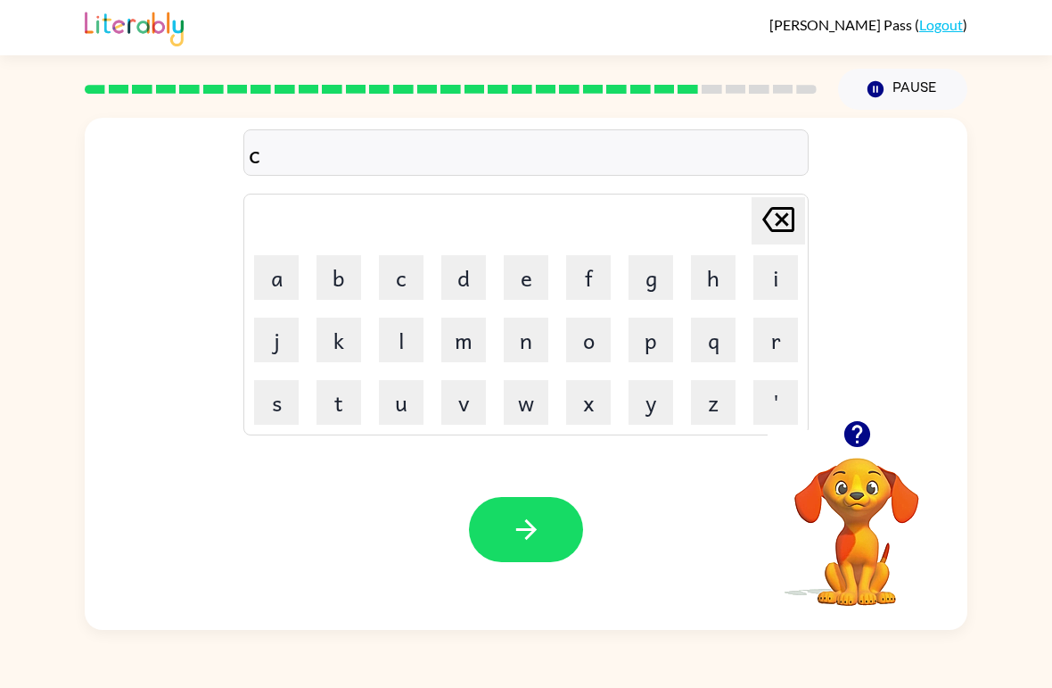
click at [581, 351] on button "o" at bounding box center [588, 340] width 45 height 45
click at [499, 562] on button "button" at bounding box center [526, 529] width 114 height 65
click at [400, 270] on button "c" at bounding box center [401, 277] width 45 height 45
click at [712, 260] on button "h" at bounding box center [713, 277] width 45 height 45
click at [268, 287] on button "a" at bounding box center [276, 277] width 45 height 45
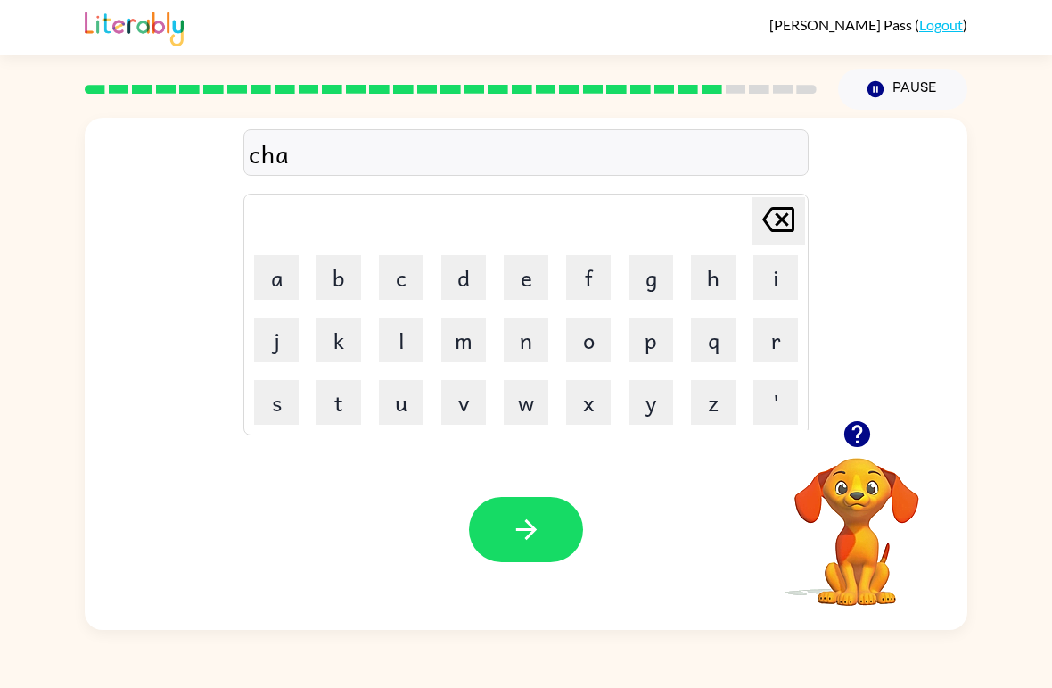
click at [524, 359] on button "n" at bounding box center [526, 340] width 45 height 45
click at [527, 295] on button "e" at bounding box center [526, 277] width 45 height 45
click at [526, 550] on button "button" at bounding box center [526, 529] width 114 height 65
click at [525, 549] on div at bounding box center [526, 529] width 114 height 65
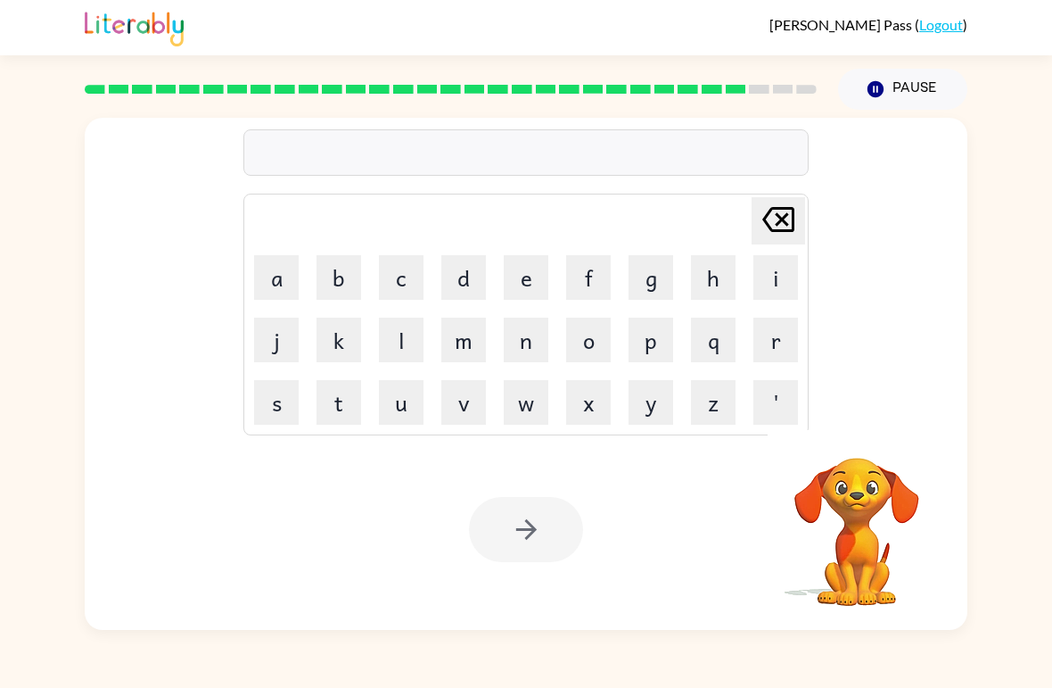
click at [289, 347] on button "j" at bounding box center [276, 340] width 45 height 45
click at [383, 337] on button "l" at bounding box center [401, 340] width 45 height 45
click at [528, 528] on div at bounding box center [526, 529] width 114 height 65
click at [528, 527] on div at bounding box center [526, 529] width 114 height 65
click at [556, 524] on div at bounding box center [526, 529] width 114 height 65
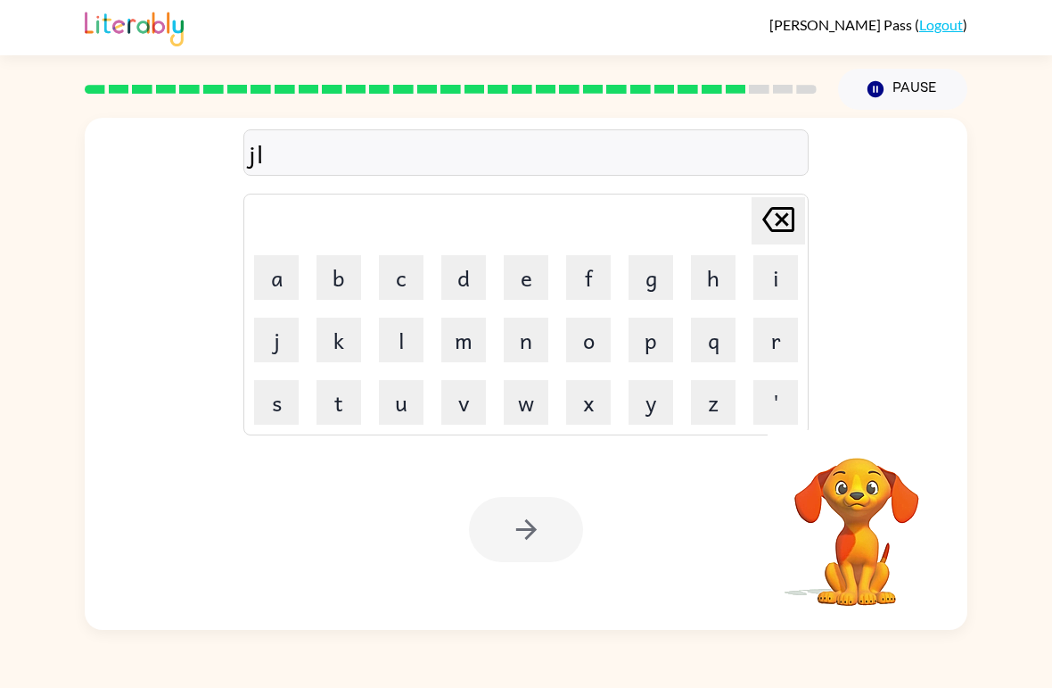
click at [555, 524] on div at bounding box center [526, 529] width 114 height 65
click at [546, 539] on div at bounding box center [526, 529] width 114 height 65
click at [541, 530] on div at bounding box center [526, 529] width 114 height 65
click at [540, 528] on icon "button" at bounding box center [526, 529] width 31 height 31
click at [540, 528] on div at bounding box center [526, 529] width 114 height 65
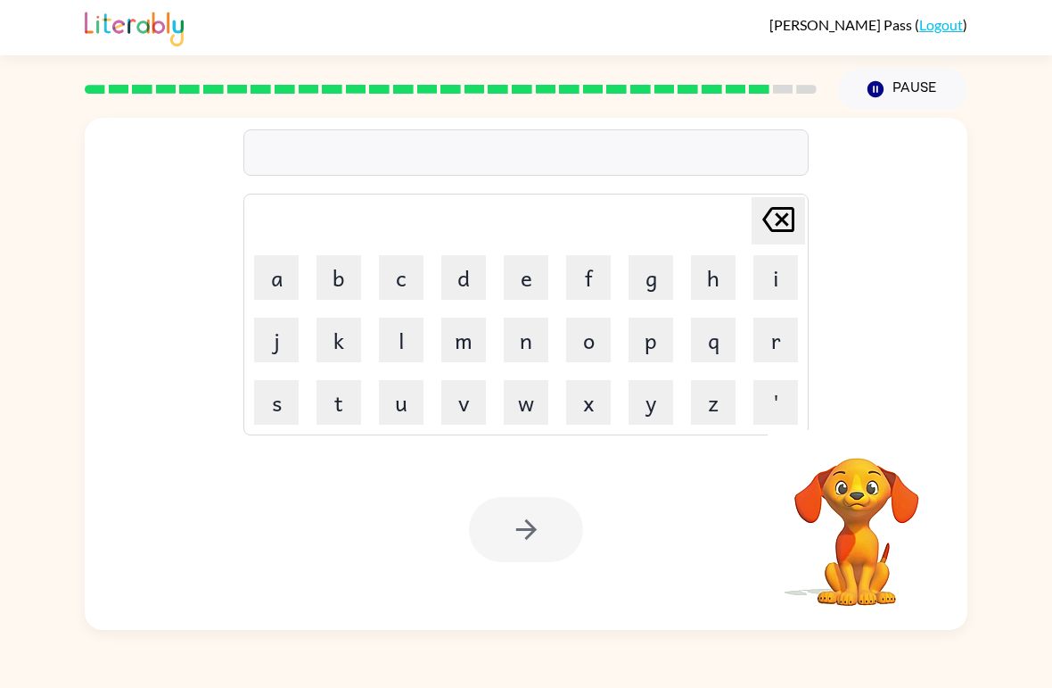
click at [348, 334] on button "k" at bounding box center [339, 340] width 45 height 45
click at [402, 351] on button "l" at bounding box center [401, 340] width 45 height 45
click at [482, 334] on button "m" at bounding box center [463, 340] width 45 height 45
click at [457, 416] on button "v" at bounding box center [463, 402] width 45 height 45
click at [541, 539] on icon "button" at bounding box center [526, 529] width 31 height 31
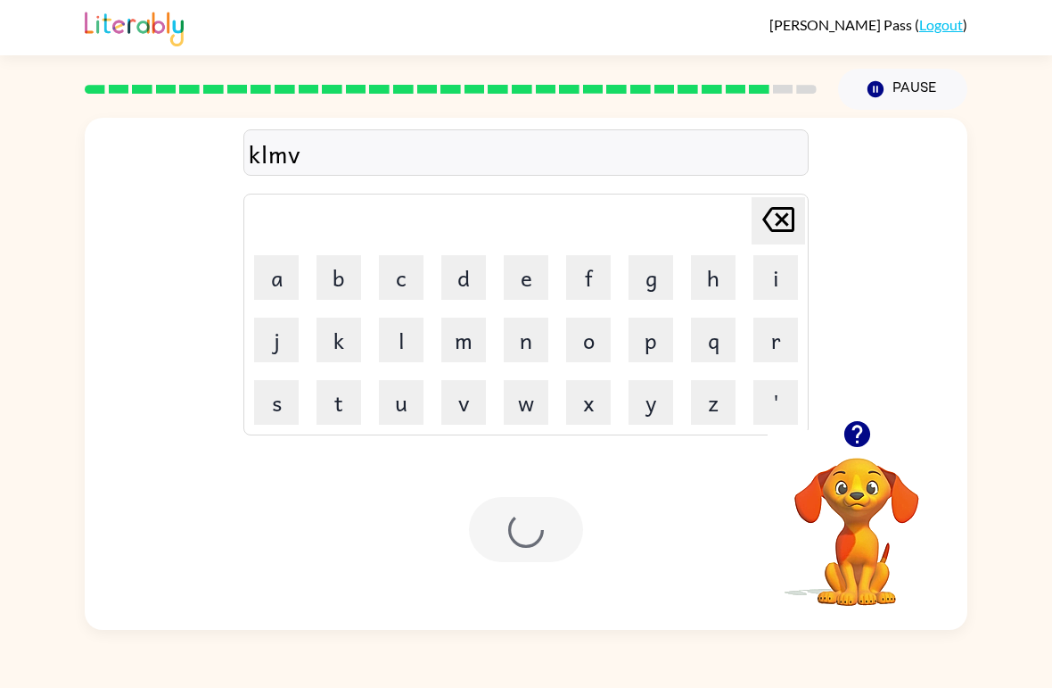
click at [540, 538] on div at bounding box center [526, 529] width 114 height 65
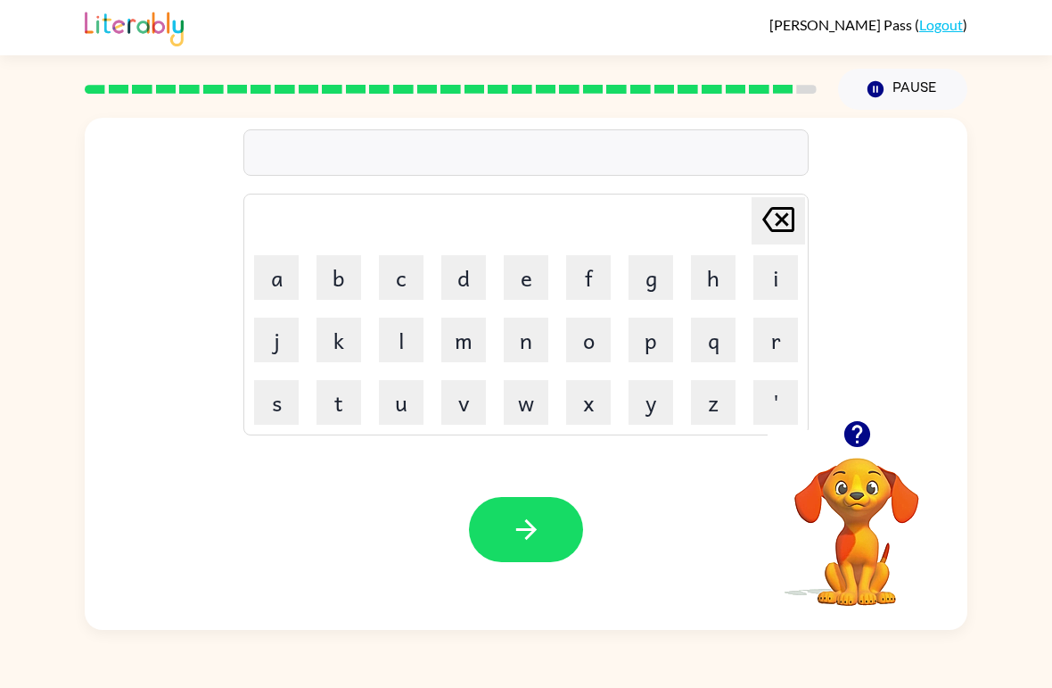
click at [668, 382] on button "y" at bounding box center [651, 402] width 45 height 45
click at [601, 384] on button "x" at bounding box center [588, 402] width 45 height 45
click at [517, 532] on icon "button" at bounding box center [526, 529] width 31 height 31
